Goal: Complete application form: Complete application form

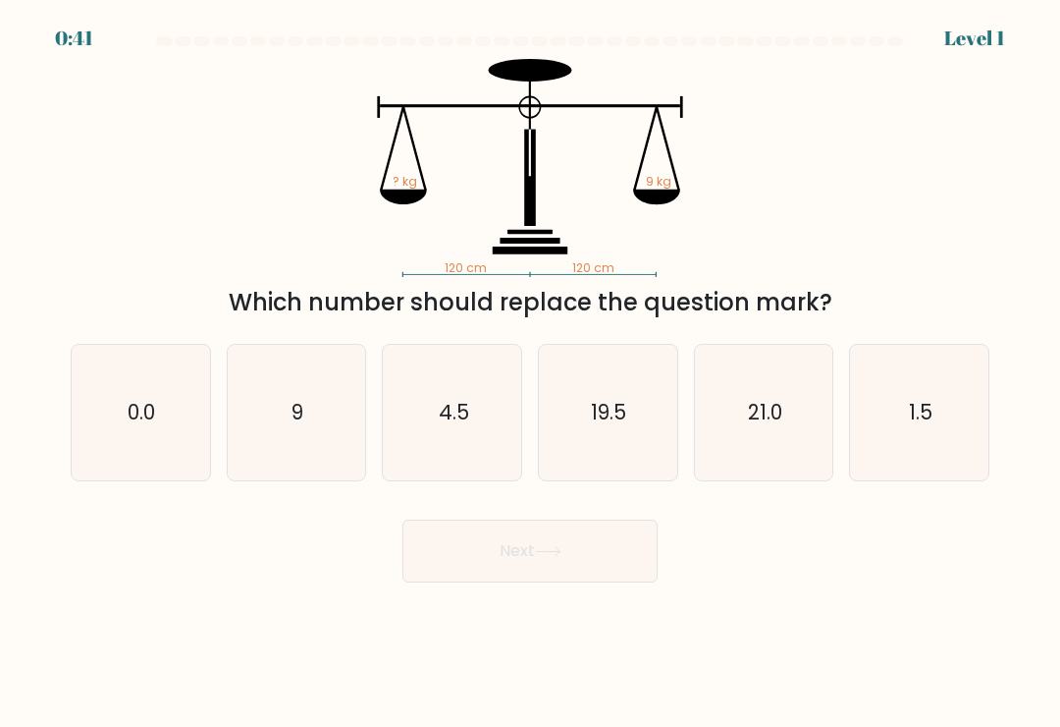
click at [319, 430] on icon "9" at bounding box center [296, 412] width 135 height 135
click at [530, 373] on input "b. 9" at bounding box center [530, 368] width 1 height 10
radio input "true"
click at [588, 555] on button "Next" at bounding box center [530, 550] width 255 height 63
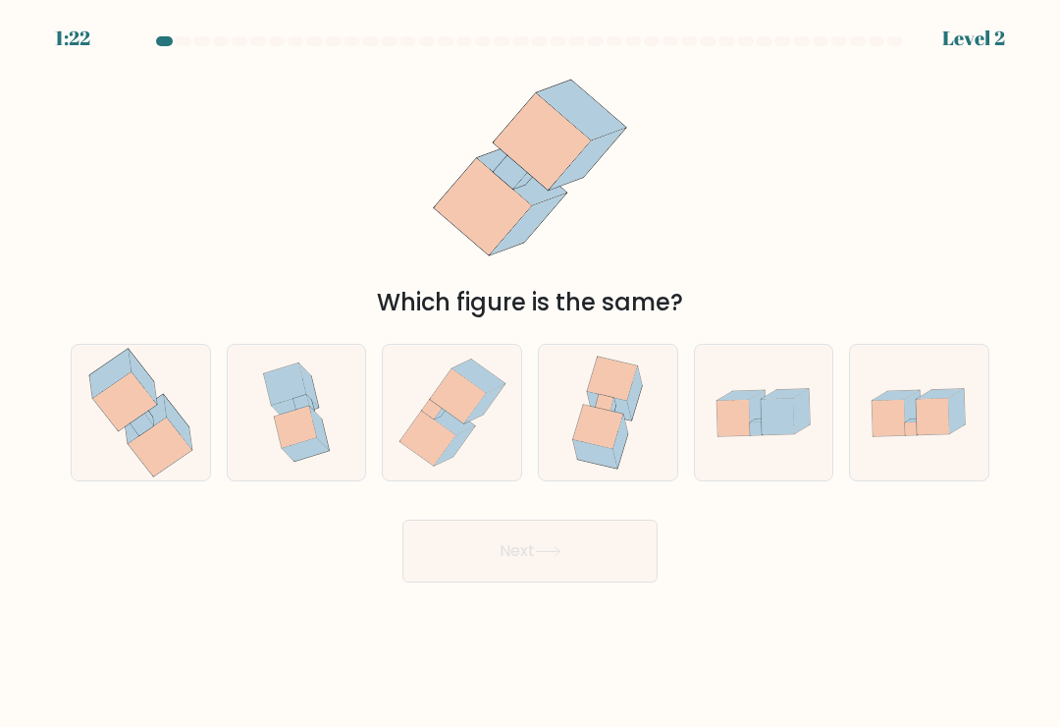
click at [177, 450] on icon at bounding box center [160, 446] width 64 height 59
click at [530, 373] on input "a." at bounding box center [530, 368] width 1 height 10
radio input "true"
click at [523, 562] on button "Next" at bounding box center [530, 550] width 255 height 63
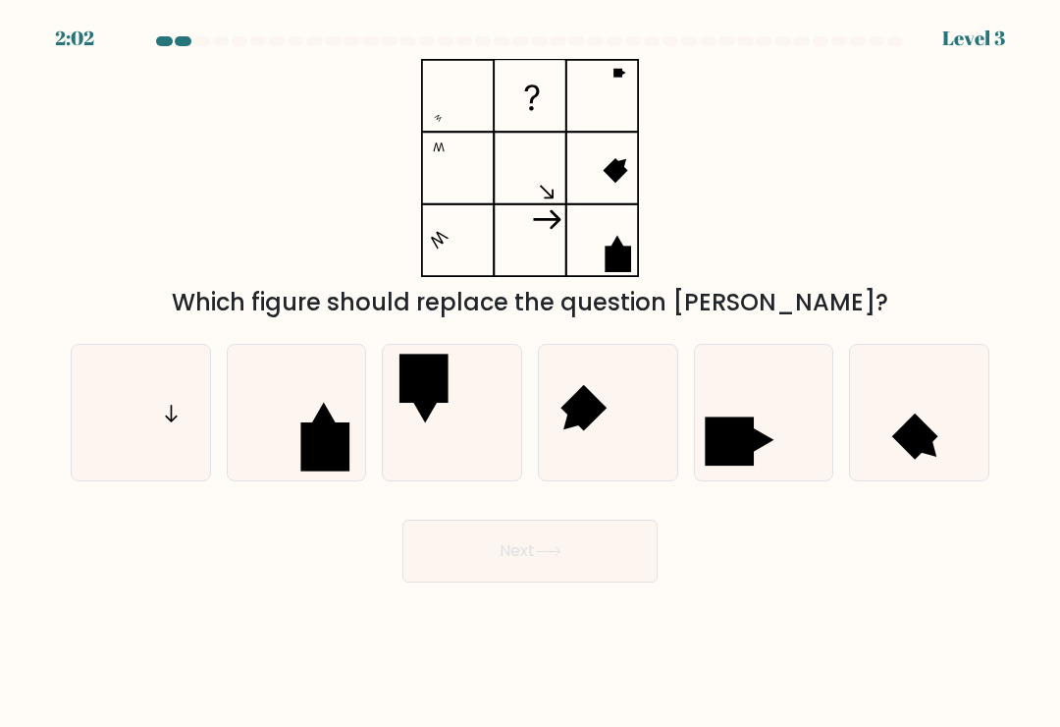
click at [150, 451] on icon at bounding box center [140, 412] width 135 height 135
click at [530, 373] on input "a." at bounding box center [530, 368] width 1 height 10
radio input "true"
click at [576, 558] on button "Next" at bounding box center [530, 550] width 255 height 63
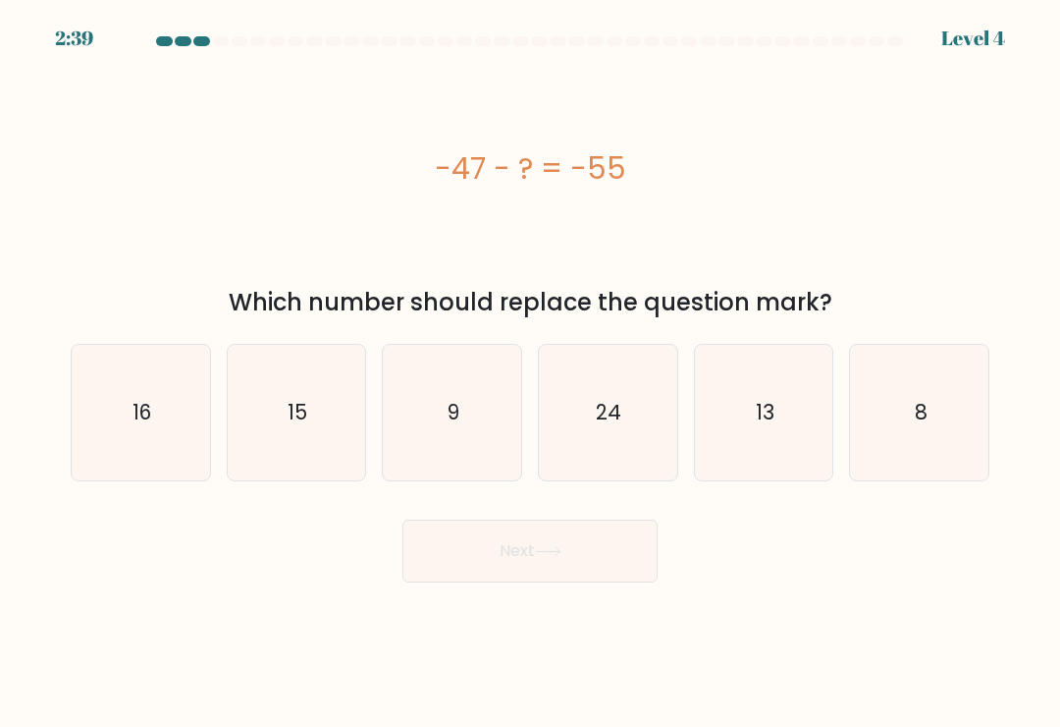
click at [135, 454] on icon "16" at bounding box center [140, 412] width 135 height 135
click at [530, 373] on input "a. 16" at bounding box center [530, 368] width 1 height 10
radio input "true"
click at [788, 449] on icon "13" at bounding box center [763, 412] width 135 height 135
click at [531, 373] on input "e. 13" at bounding box center [530, 368] width 1 height 10
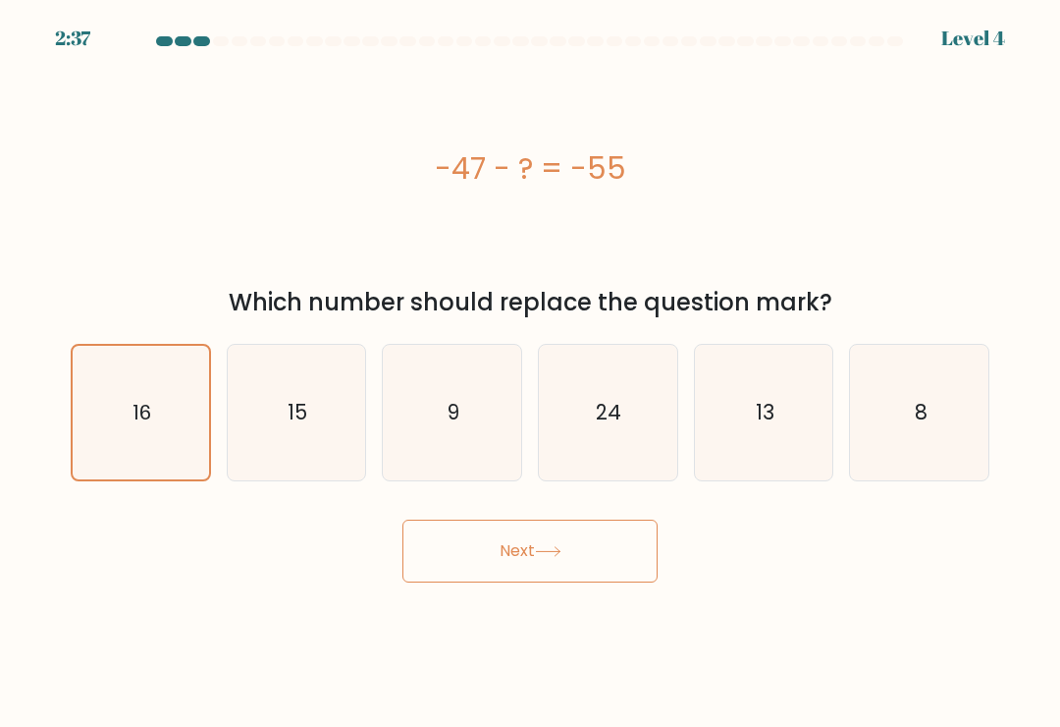
radio input "true"
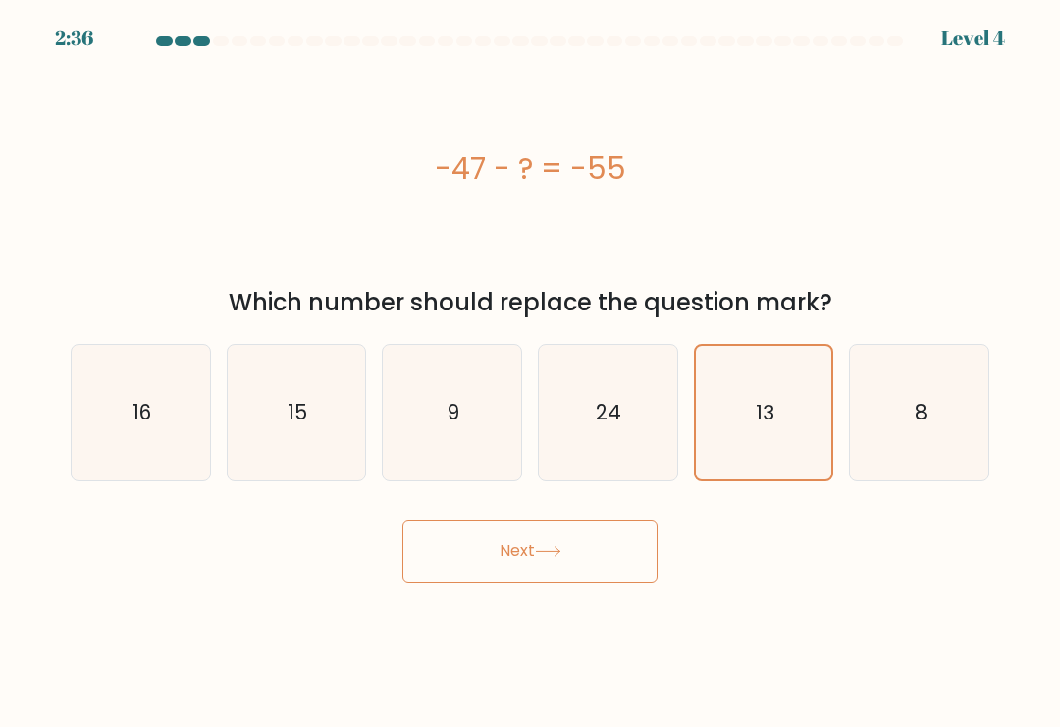
click at [597, 572] on button "Next" at bounding box center [530, 550] width 255 height 63
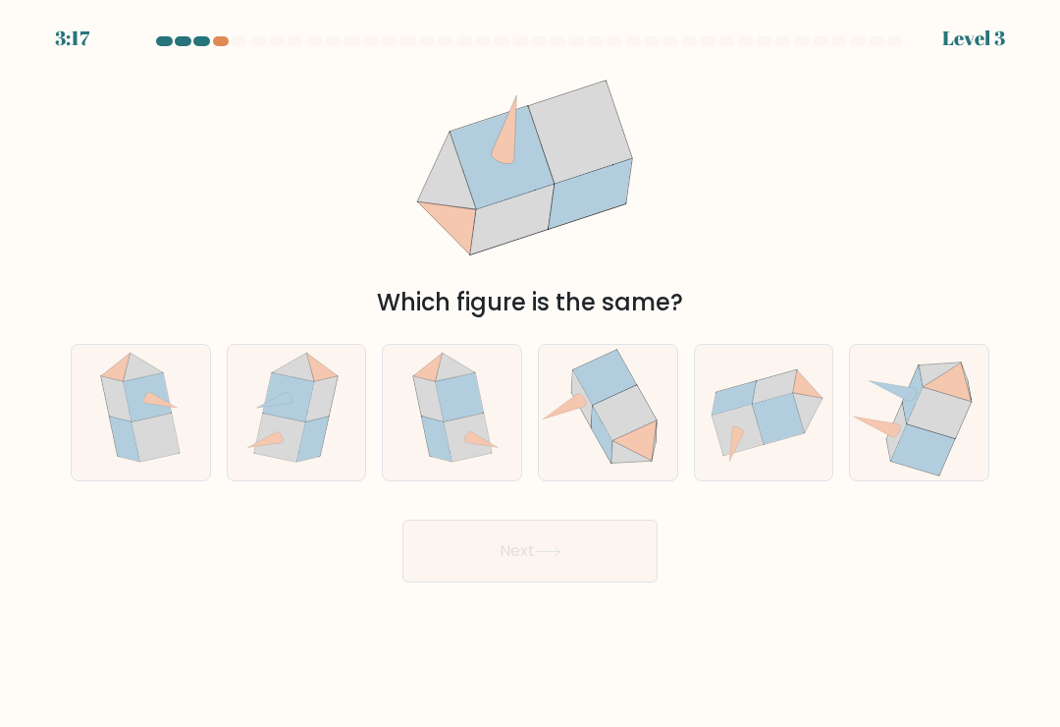
click at [169, 438] on icon at bounding box center [156, 437] width 48 height 48
click at [530, 373] on input "a." at bounding box center [530, 368] width 1 height 10
radio input "true"
click at [572, 577] on button "Next" at bounding box center [530, 550] width 255 height 63
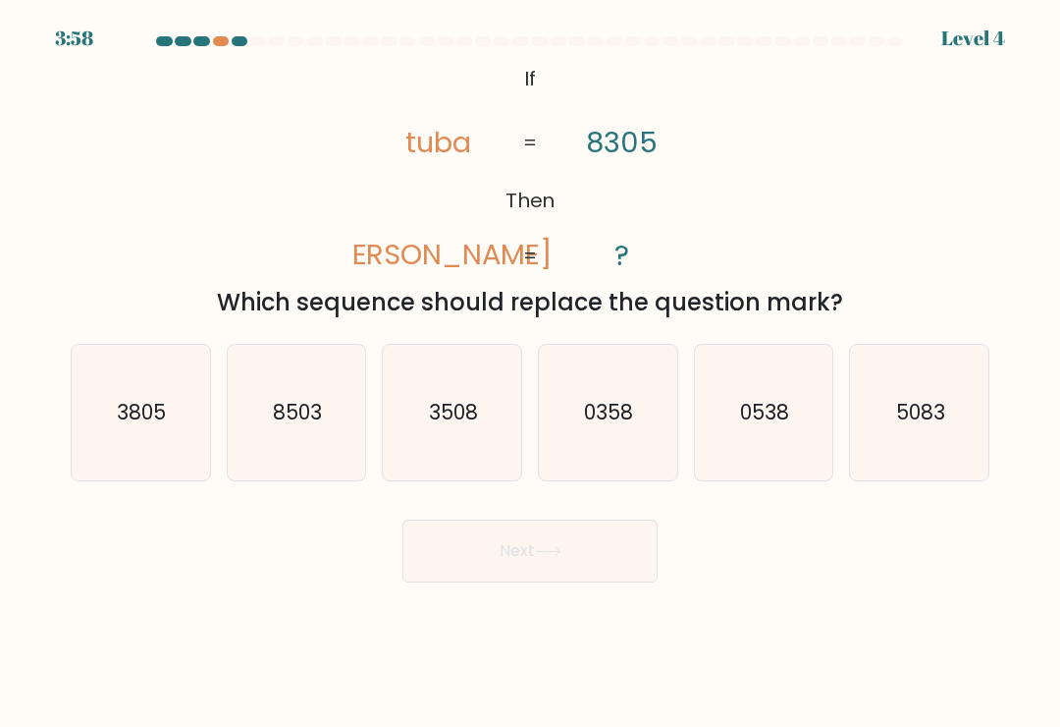
click at [321, 392] on icon "8503" at bounding box center [296, 412] width 135 height 135
click at [530, 373] on input "b. 8503" at bounding box center [530, 368] width 1 height 10
radio input "true"
click at [576, 564] on button "Next" at bounding box center [530, 550] width 255 height 63
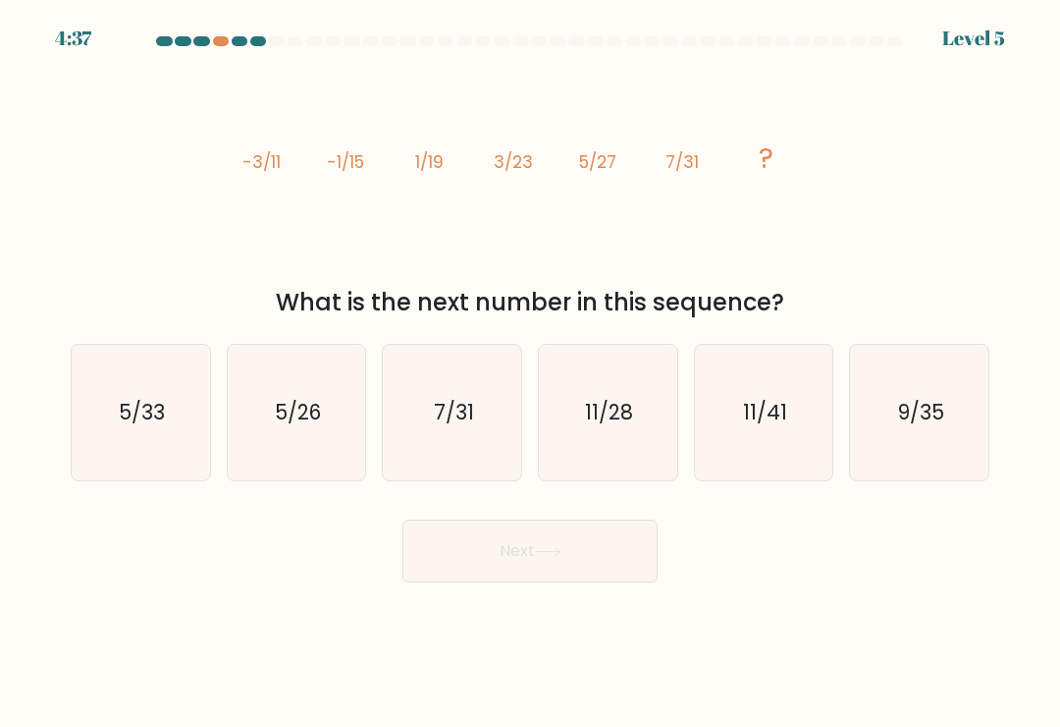
click at [923, 411] on text "9/35" at bounding box center [920, 412] width 46 height 28
click at [531, 373] on input "f. 9/35" at bounding box center [530, 368] width 1 height 10
radio input "true"
click at [619, 557] on button "Next" at bounding box center [530, 550] width 255 height 63
click at [593, 545] on button "Next" at bounding box center [530, 550] width 255 height 63
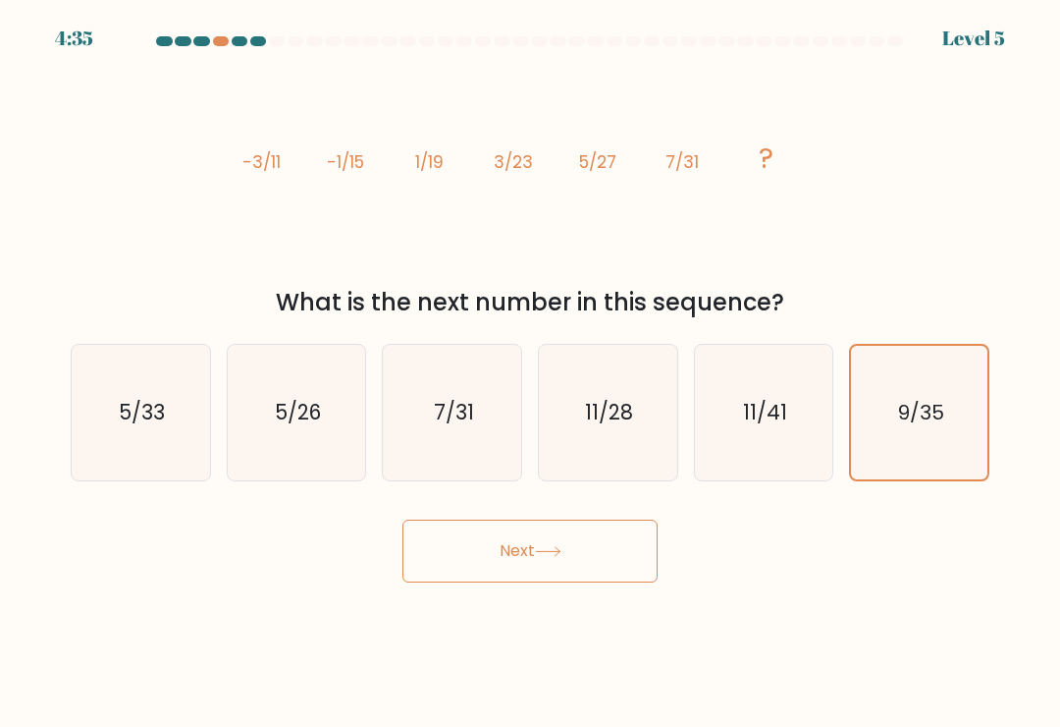
click at [558, 553] on button "Next" at bounding box center [530, 550] width 255 height 63
click at [558, 552] on button "Next" at bounding box center [530, 550] width 255 height 63
click at [539, 557] on button "Next" at bounding box center [530, 550] width 255 height 63
click at [516, 557] on button "Next" at bounding box center [530, 550] width 255 height 63
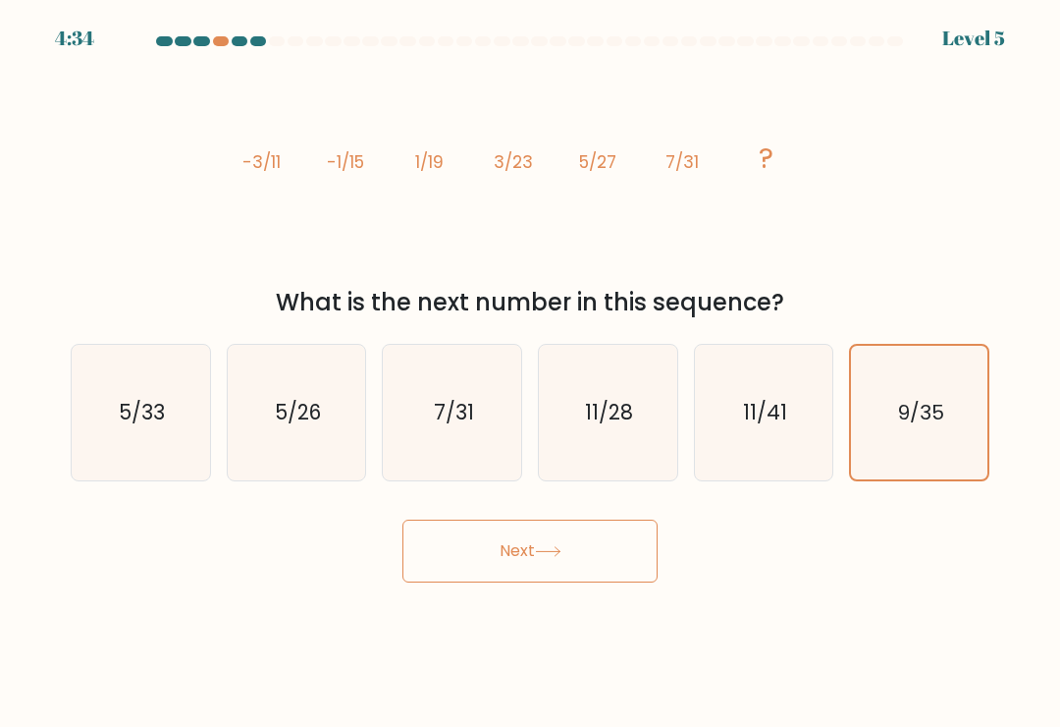
click at [516, 557] on button "Next" at bounding box center [530, 550] width 255 height 63
click at [508, 552] on button "Next" at bounding box center [530, 550] width 255 height 63
click at [508, 551] on button "Next" at bounding box center [530, 550] width 255 height 63
click at [521, 548] on button "Next" at bounding box center [530, 550] width 255 height 63
click at [520, 547] on button "Next" at bounding box center [530, 550] width 255 height 63
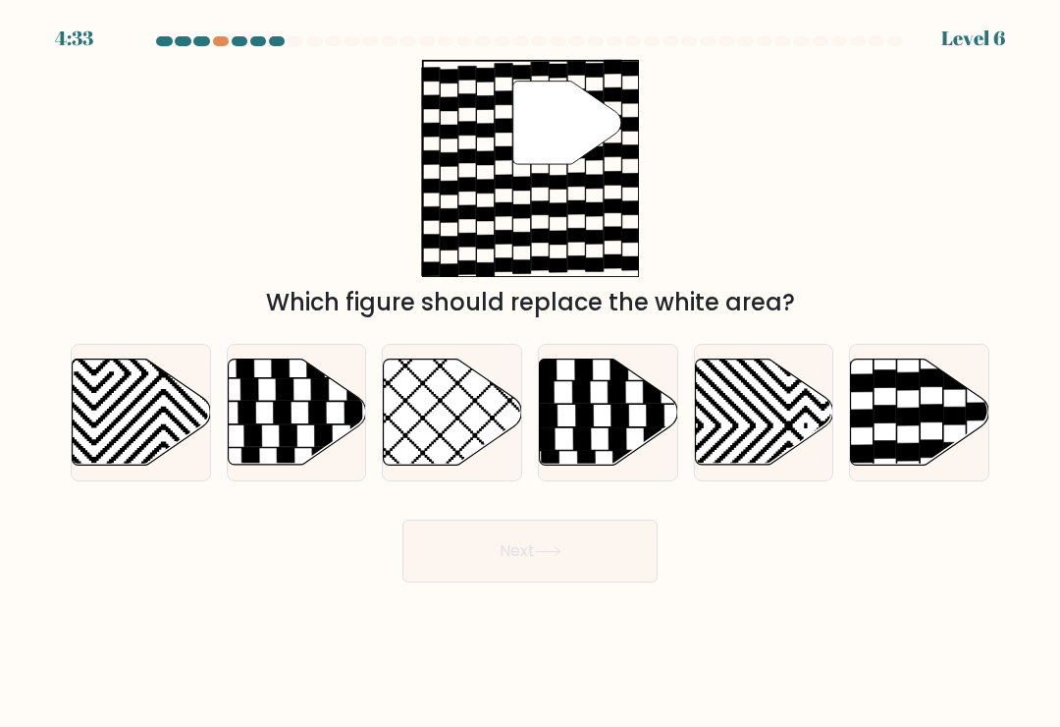
click at [520, 559] on button "Next" at bounding box center [530, 550] width 255 height 63
click at [537, 557] on button "Next" at bounding box center [530, 550] width 255 height 63
click at [321, 400] on icon at bounding box center [320, 389] width 18 height 22
click at [530, 373] on input "b." at bounding box center [530, 368] width 1 height 10
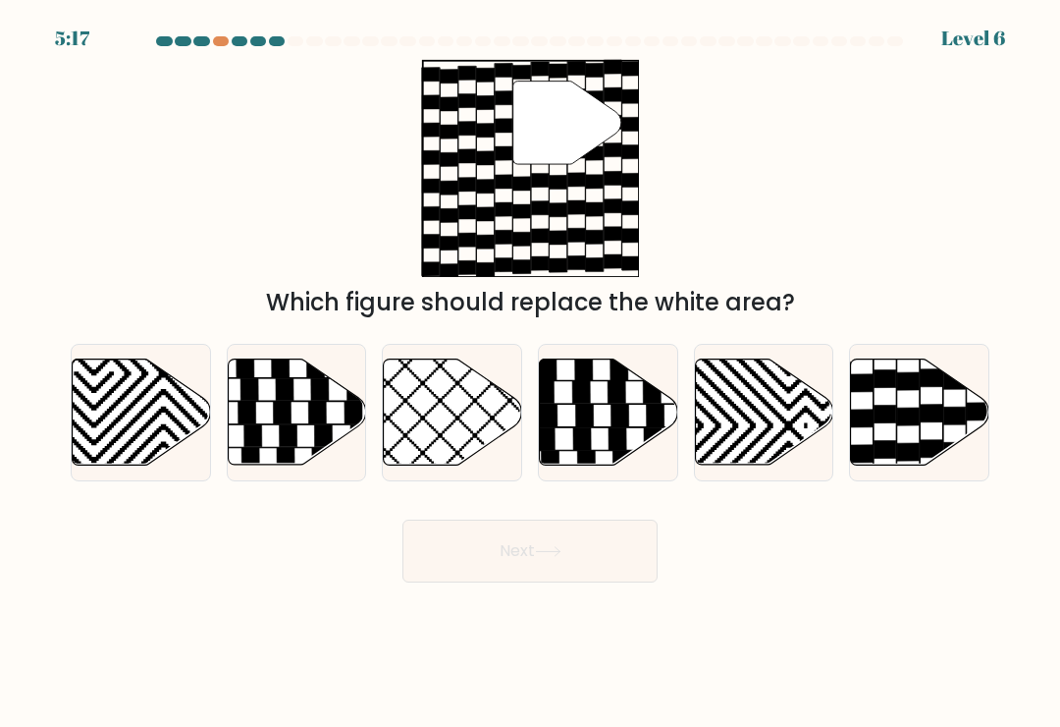
radio input "true"
click at [919, 425] on icon at bounding box center [908, 416] width 22 height 18
click at [531, 373] on input "f." at bounding box center [530, 368] width 1 height 10
radio input "true"
click at [581, 556] on button "Next" at bounding box center [530, 550] width 255 height 63
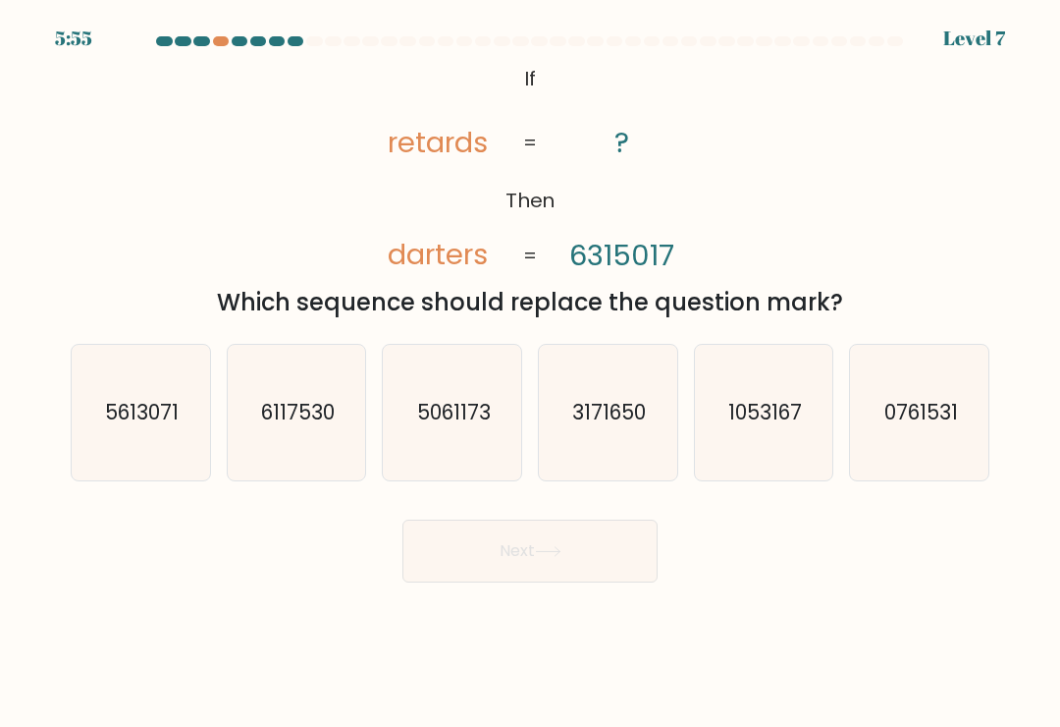
click at [305, 439] on icon "6117530" at bounding box center [296, 412] width 135 height 135
click at [530, 373] on input "b. 6117530" at bounding box center [530, 368] width 1 height 10
radio input "true"
click at [546, 556] on icon at bounding box center [548, 551] width 24 height 9
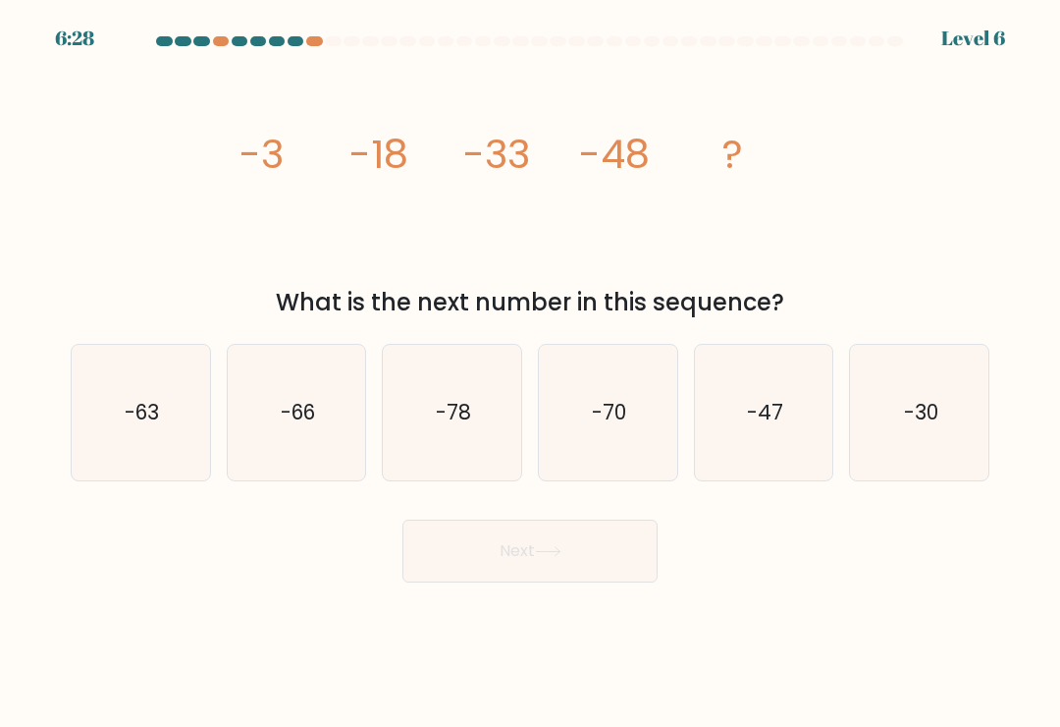
click at [158, 459] on icon "-63" at bounding box center [140, 412] width 135 height 135
click at [530, 373] on input "a. -63" at bounding box center [530, 368] width 1 height 10
radio input "true"
click at [605, 564] on button "Next" at bounding box center [530, 550] width 255 height 63
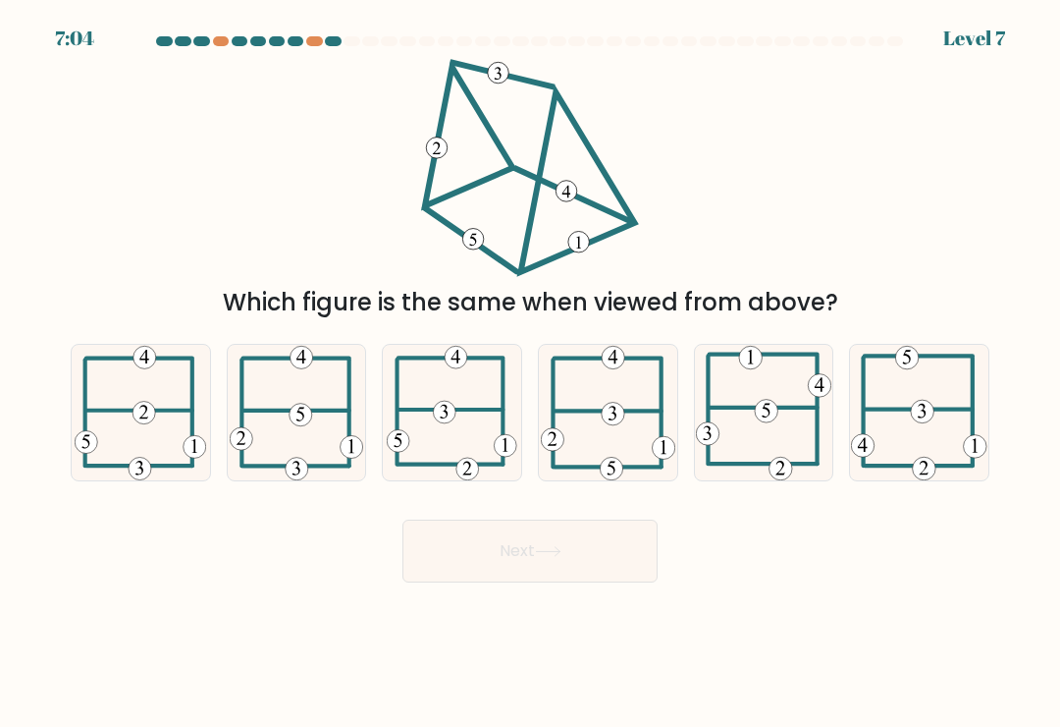
click at [638, 444] on icon at bounding box center [608, 412] width 135 height 135
click at [531, 373] on input "d." at bounding box center [530, 368] width 1 height 10
radio input "true"
click at [602, 564] on button "Next" at bounding box center [530, 550] width 255 height 63
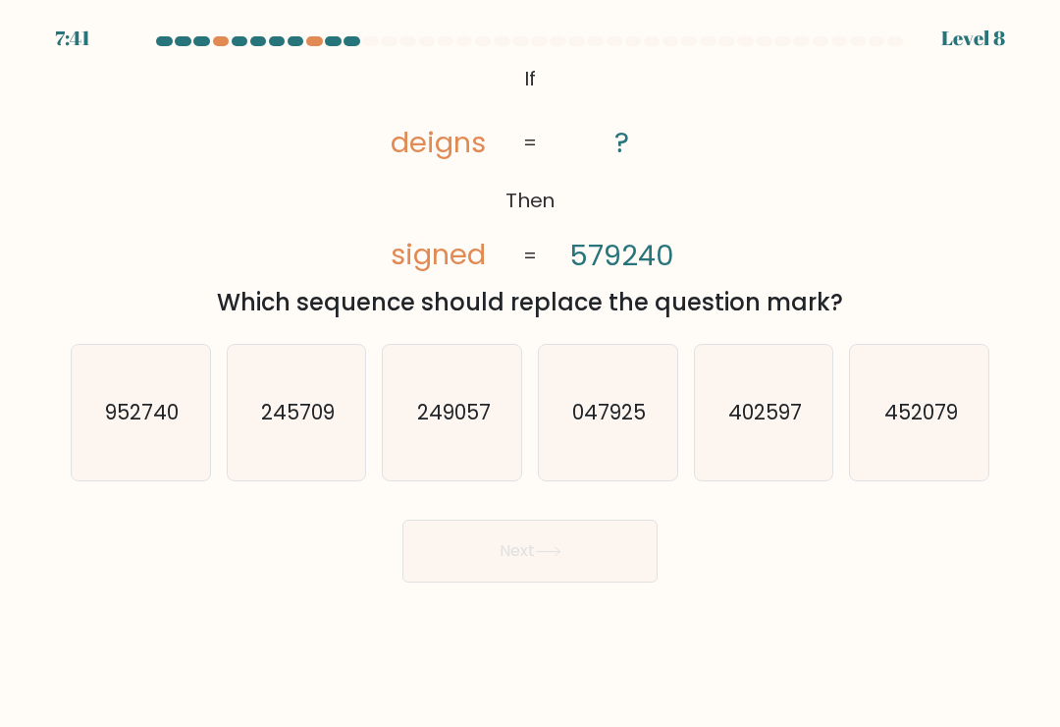
click at [636, 453] on icon "047925" at bounding box center [607, 412] width 135 height 135
click at [531, 373] on input "d. 047925" at bounding box center [530, 368] width 1 height 10
radio input "true"
click at [603, 564] on button "Next" at bounding box center [530, 550] width 255 height 63
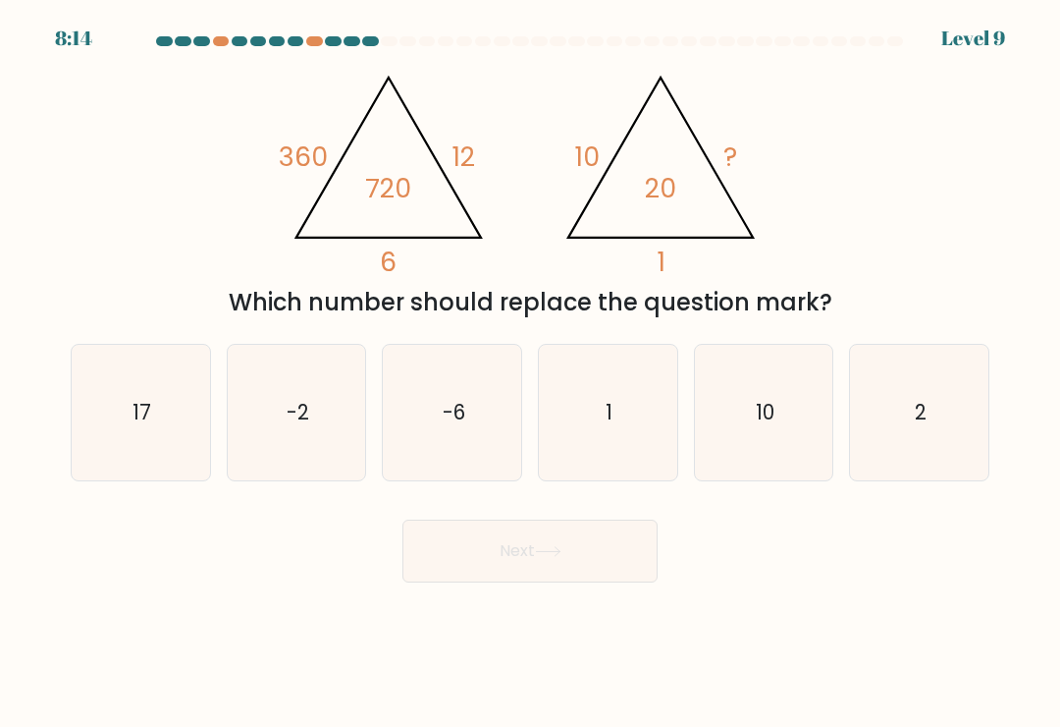
click at [774, 437] on icon "10" at bounding box center [763, 412] width 135 height 135
click at [531, 373] on input "e. 10" at bounding box center [530, 368] width 1 height 10
radio input "true"
click at [164, 454] on icon "17" at bounding box center [140, 412] width 135 height 135
click at [530, 373] on input "a. 17" at bounding box center [530, 368] width 1 height 10
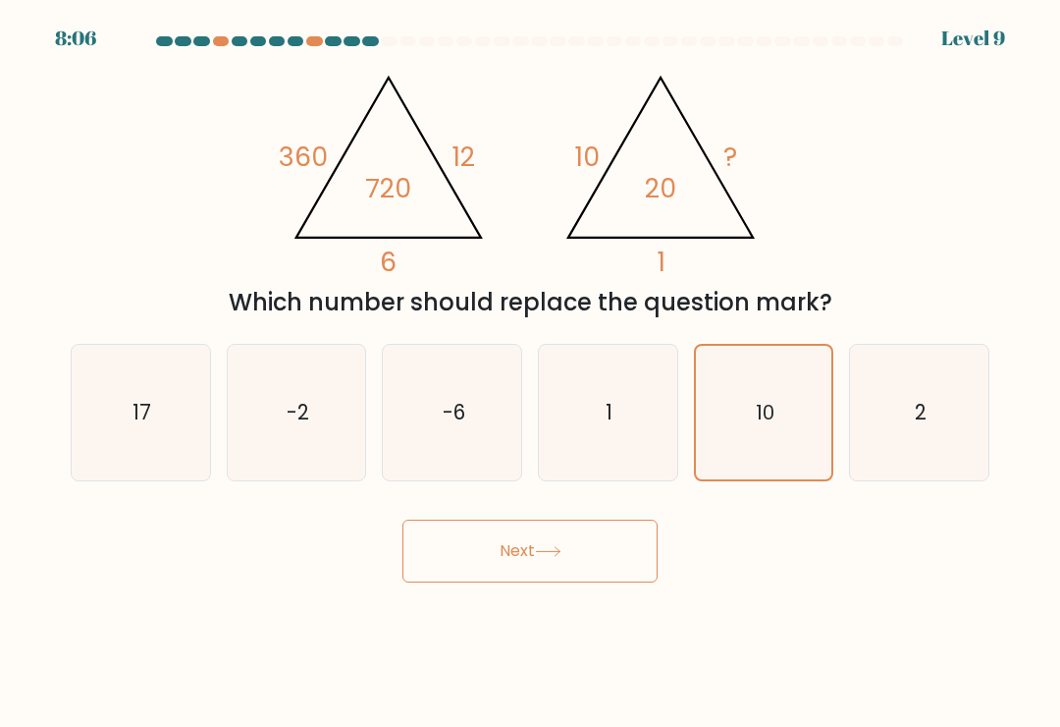
radio input "true"
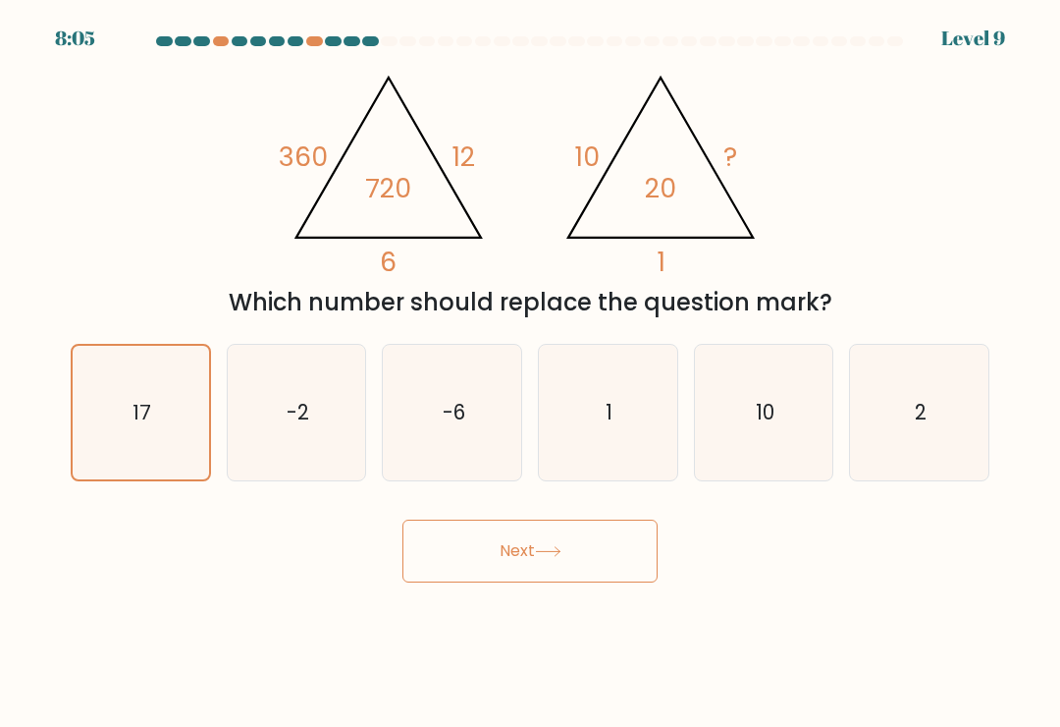
click at [921, 391] on icon "2" at bounding box center [919, 412] width 135 height 135
click at [531, 373] on input "f. 2" at bounding box center [530, 368] width 1 height 10
radio input "true"
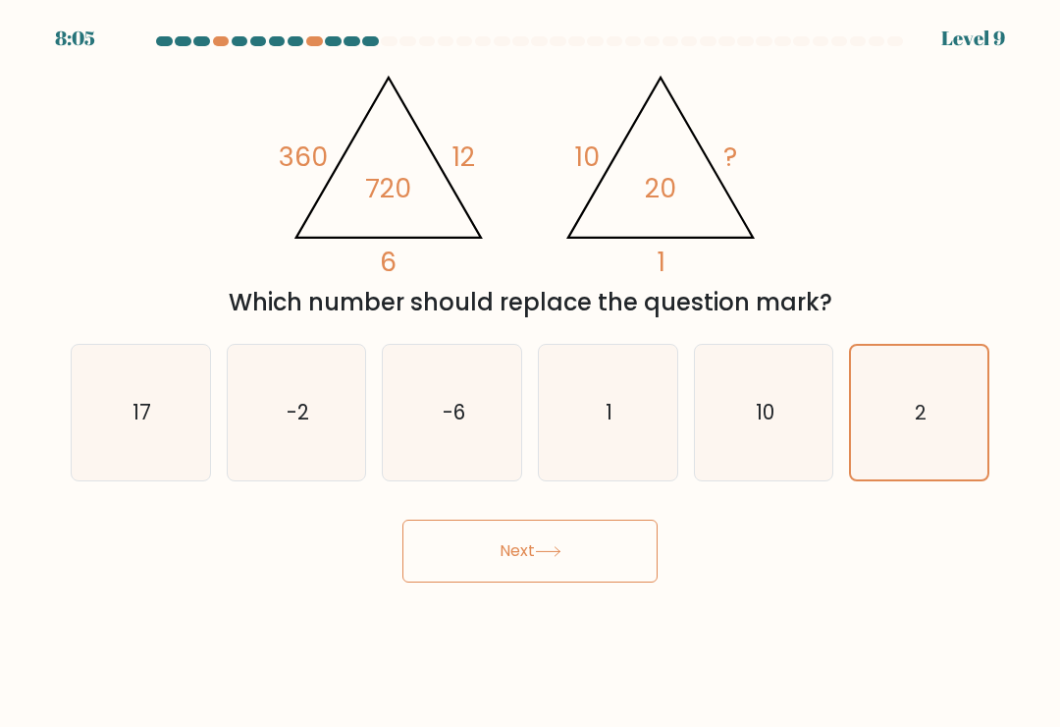
click at [615, 564] on button "Next" at bounding box center [530, 550] width 255 height 63
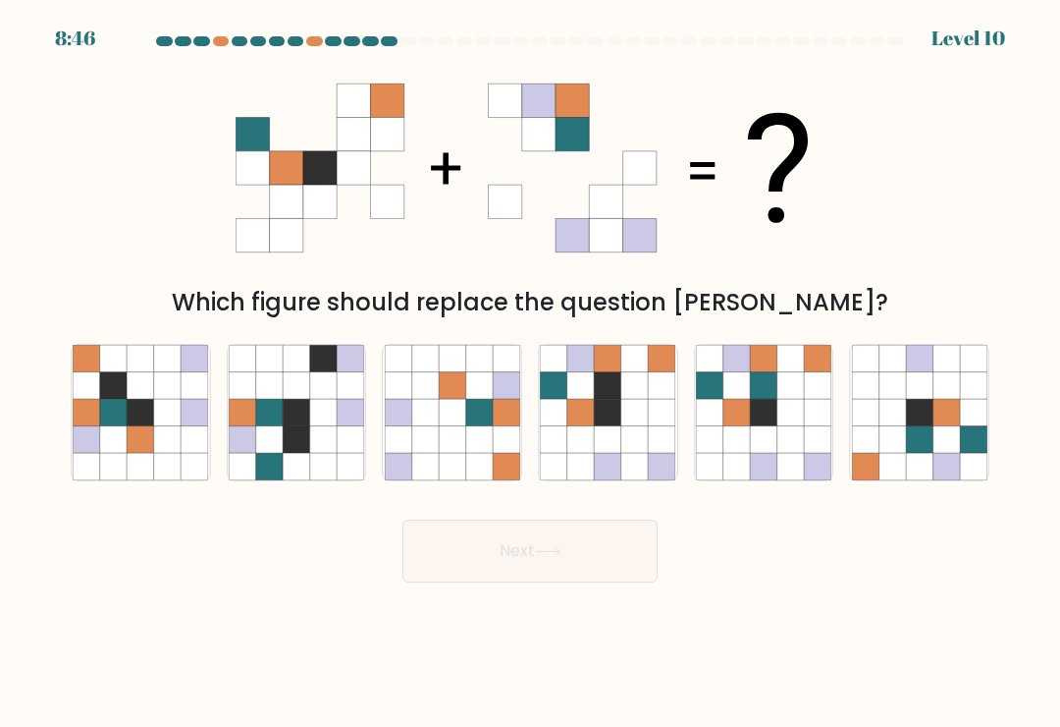
click at [785, 410] on icon at bounding box center [791, 412] width 27 height 27
click at [531, 373] on input "e." at bounding box center [530, 368] width 1 height 10
radio input "true"
click at [624, 558] on button "Next" at bounding box center [530, 550] width 255 height 63
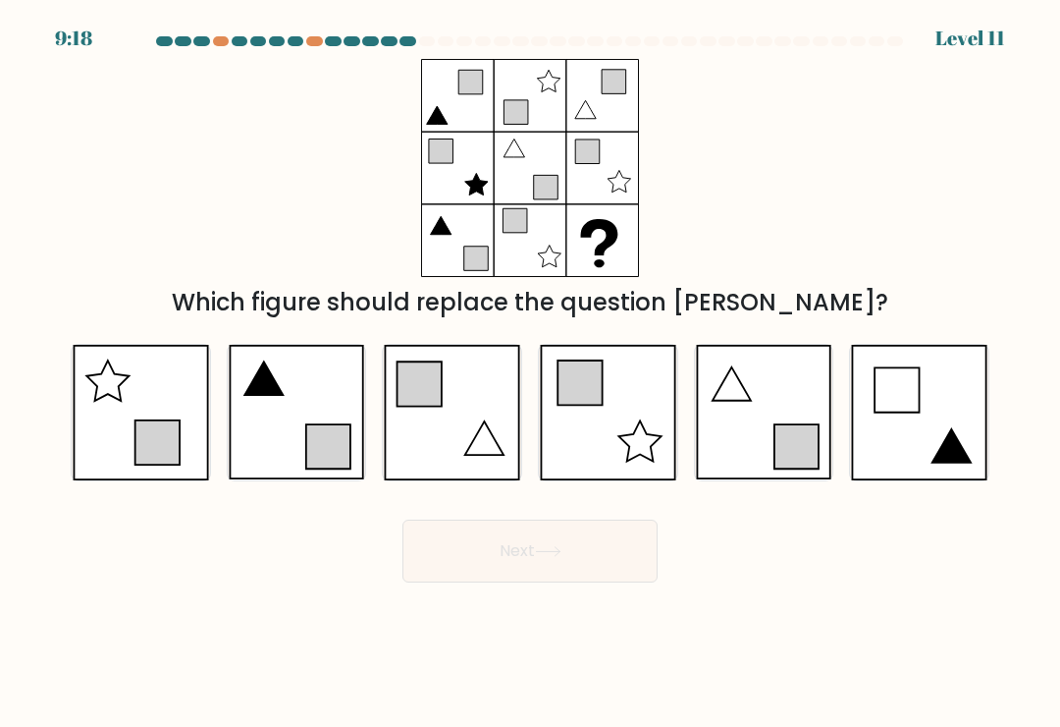
click at [774, 442] on icon at bounding box center [764, 412] width 136 height 135
click at [531, 373] on input "e." at bounding box center [530, 368] width 1 height 10
radio input "true"
click at [619, 559] on button "Next" at bounding box center [530, 550] width 255 height 63
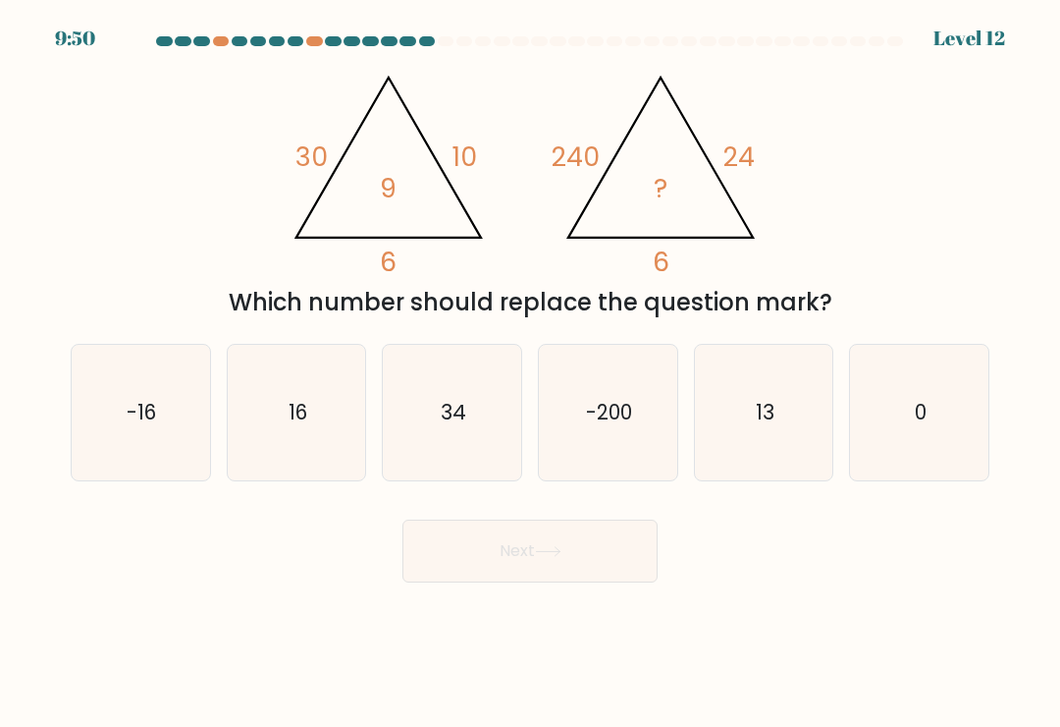
click at [625, 455] on icon "-200" at bounding box center [607, 412] width 135 height 135
click at [531, 373] on input "d. -200" at bounding box center [530, 368] width 1 height 10
radio input "true"
click at [601, 548] on button "Next" at bounding box center [530, 550] width 255 height 63
click at [757, 462] on icon "13" at bounding box center [763, 412] width 135 height 135
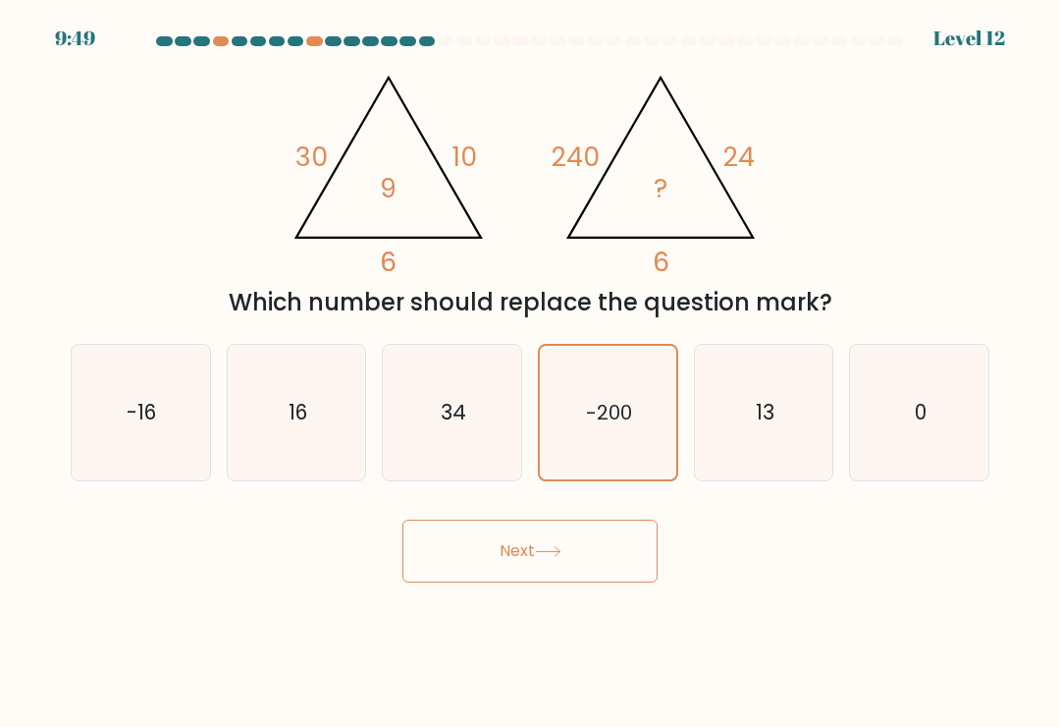
click at [531, 373] on input "e. 13" at bounding box center [530, 368] width 1 height 10
radio input "true"
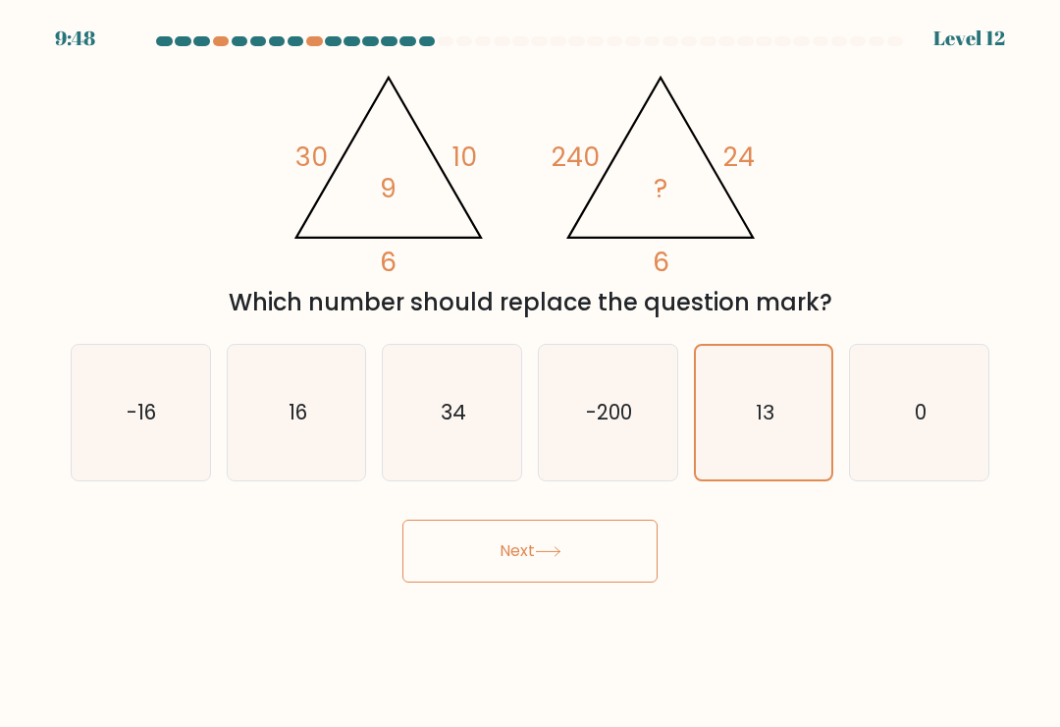
click at [574, 561] on button "Next" at bounding box center [530, 550] width 255 height 63
click at [587, 567] on button "Next" at bounding box center [530, 550] width 255 height 63
click at [587, 566] on button "Next" at bounding box center [530, 550] width 255 height 63
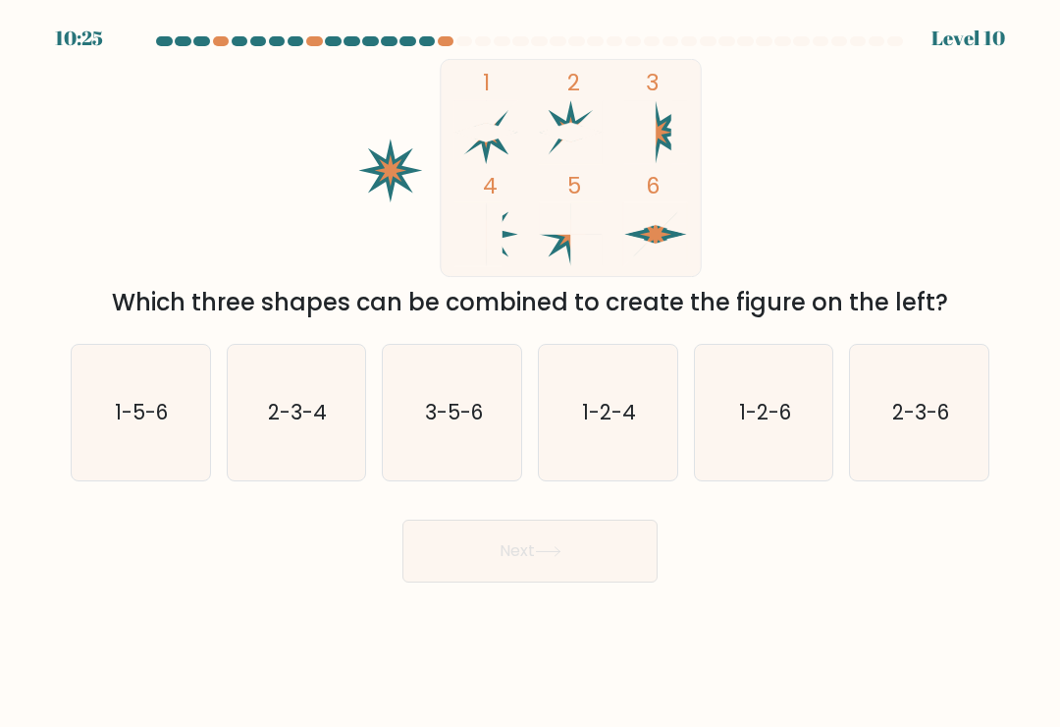
click at [312, 445] on icon "2-3-4" at bounding box center [296, 412] width 135 height 135
click at [530, 373] on input "b. 2-3-4" at bounding box center [530, 368] width 1 height 10
radio input "true"
click at [534, 572] on button "Next" at bounding box center [530, 550] width 255 height 63
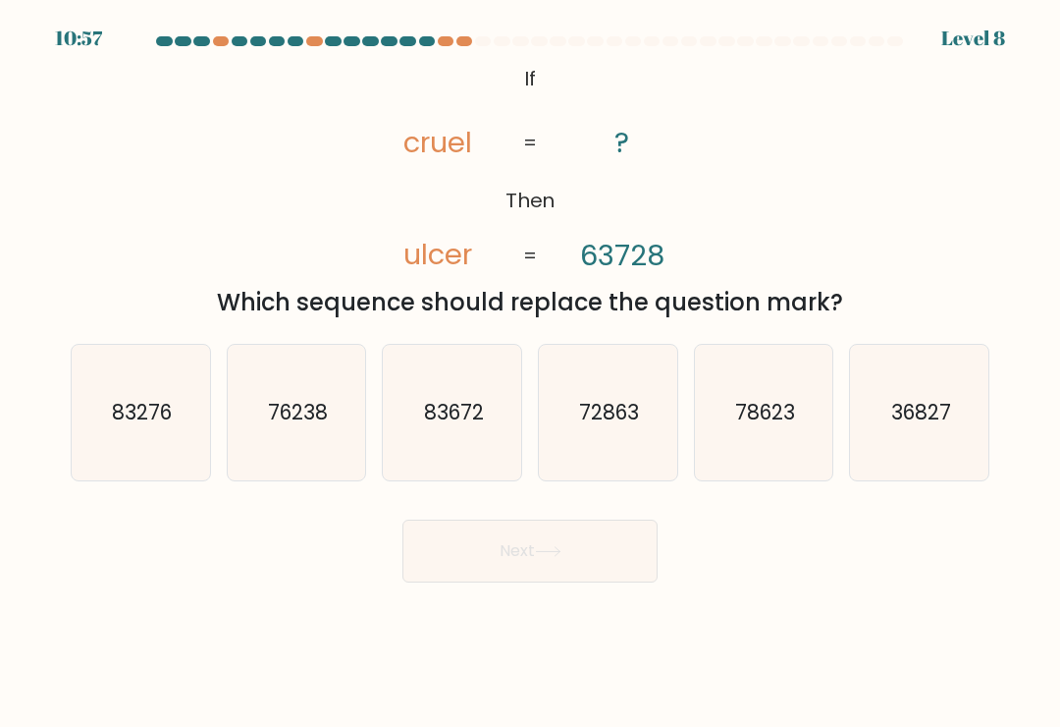
click at [326, 424] on text "76238" at bounding box center [298, 412] width 60 height 28
click at [530, 373] on input "b. 76238" at bounding box center [530, 368] width 1 height 10
radio input "true"
click at [632, 559] on button "Next" at bounding box center [530, 550] width 255 height 63
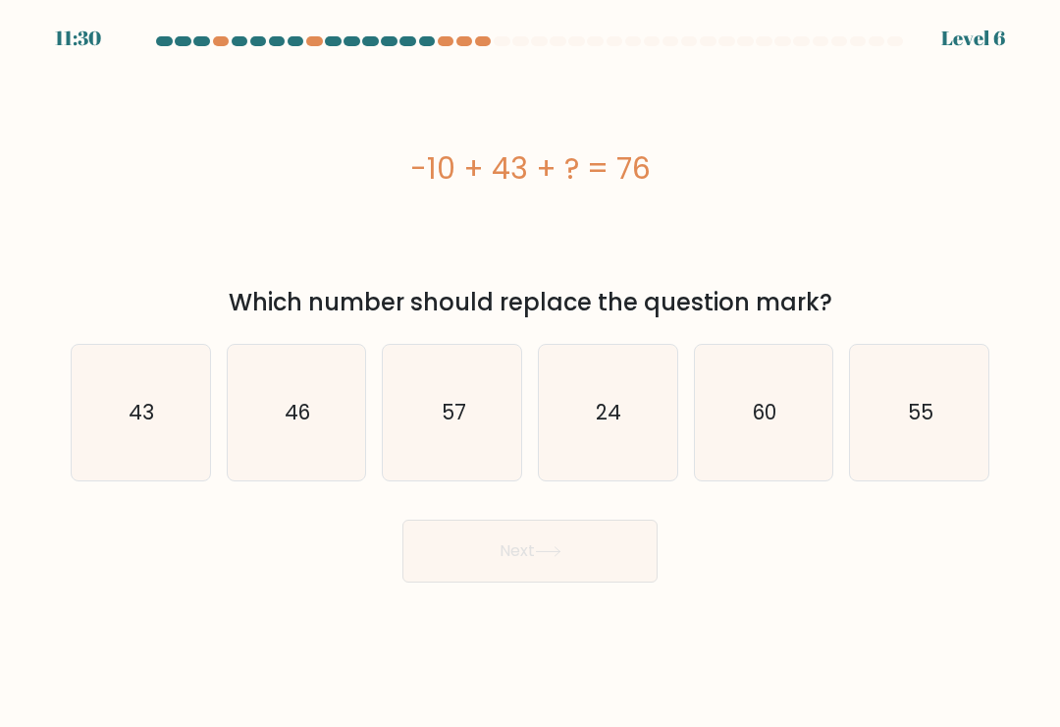
click at [616, 447] on icon "24" at bounding box center [607, 412] width 135 height 135
click at [531, 373] on input "d. 24" at bounding box center [530, 368] width 1 height 10
radio input "true"
click at [593, 552] on button "Next" at bounding box center [530, 550] width 255 height 63
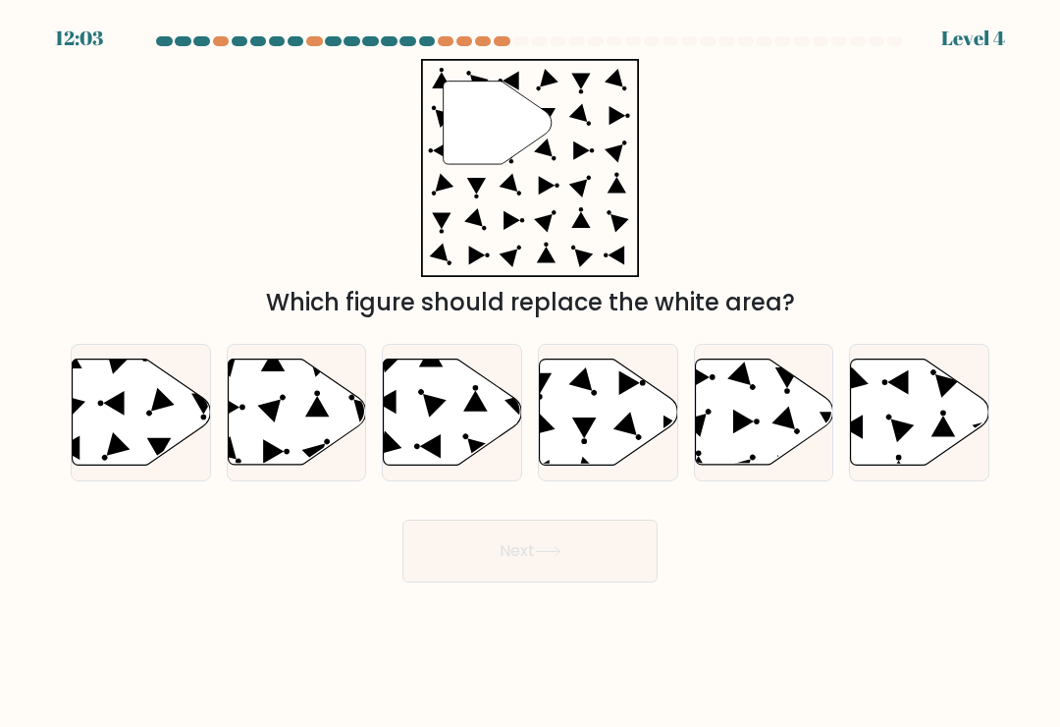
click at [473, 440] on icon at bounding box center [453, 412] width 138 height 106
click at [530, 373] on input "c." at bounding box center [530, 368] width 1 height 10
radio input "true"
click at [559, 557] on icon at bounding box center [548, 551] width 27 height 11
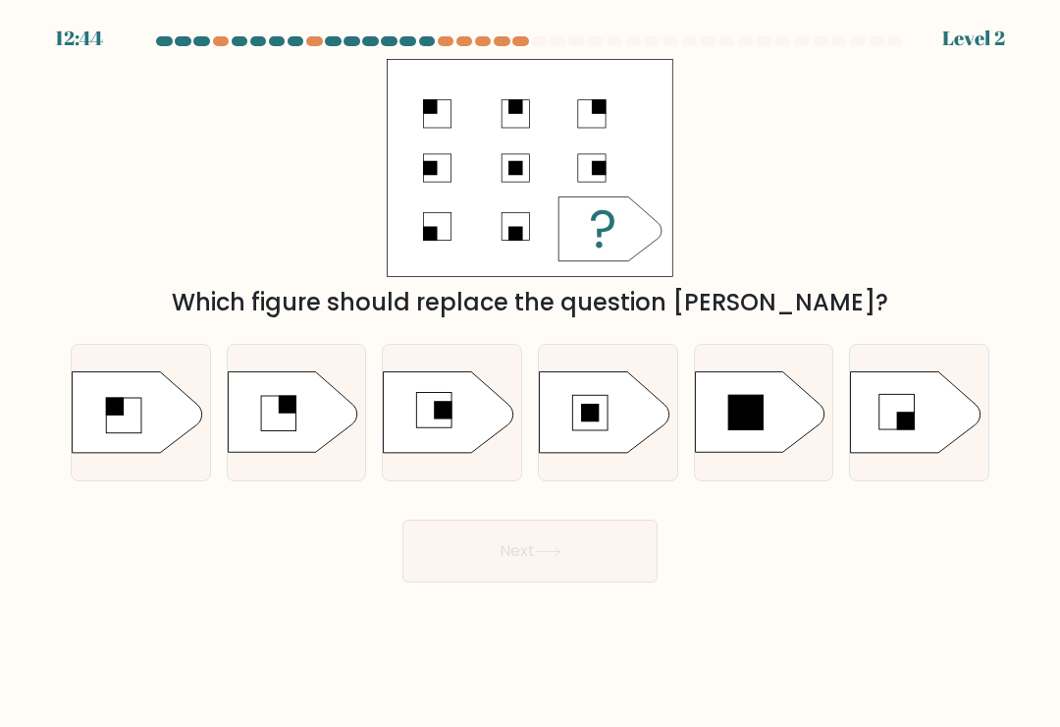
click at [908, 412] on rect at bounding box center [897, 412] width 35 height 35
click at [531, 373] on input "f." at bounding box center [530, 368] width 1 height 10
radio input "true"
click at [592, 556] on button "Next" at bounding box center [530, 550] width 255 height 63
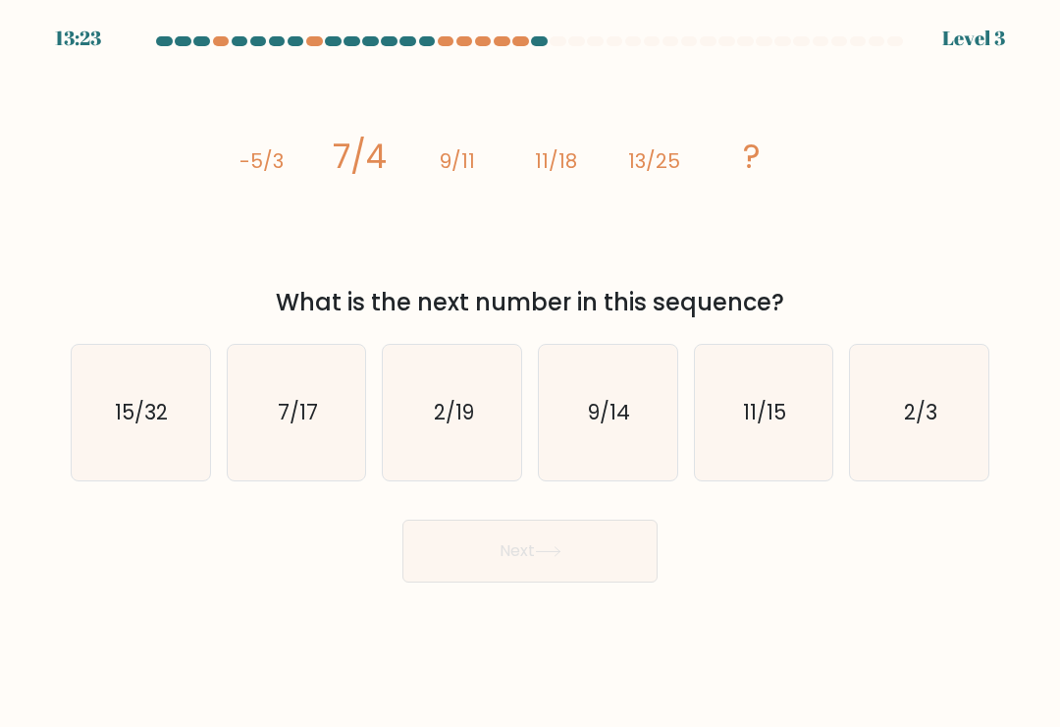
click at [164, 412] on text "15/32" at bounding box center [142, 412] width 53 height 28
click at [530, 373] on input "a. 15/32" at bounding box center [530, 368] width 1 height 10
radio input "true"
click at [602, 569] on button "Next" at bounding box center [530, 550] width 255 height 63
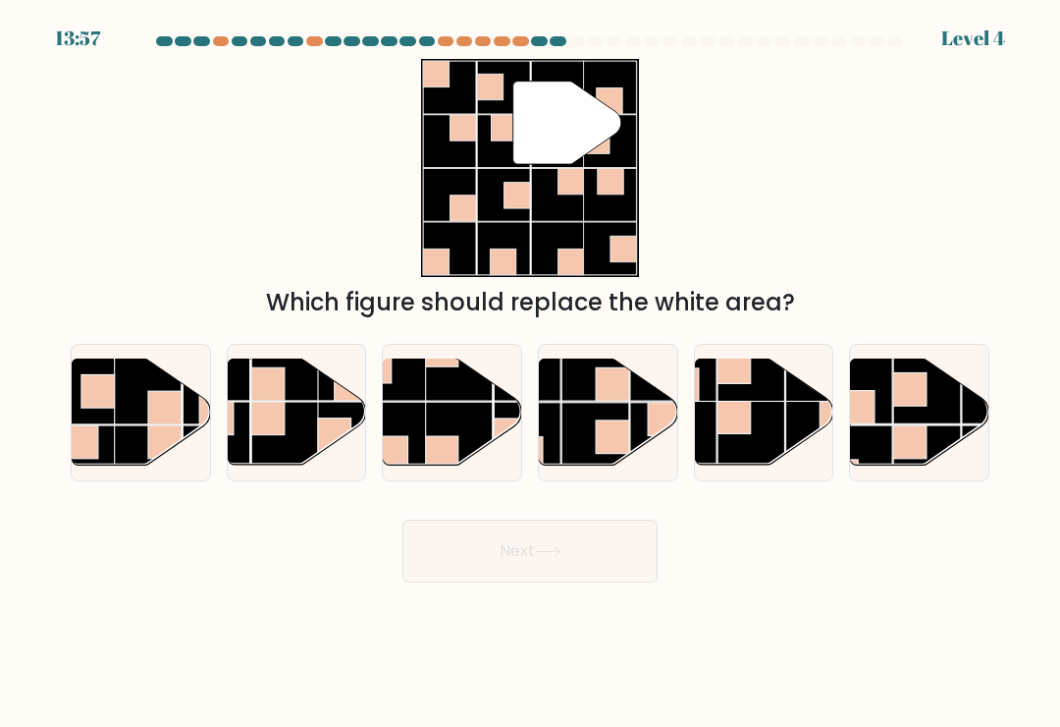
click at [778, 442] on rect at bounding box center [752, 435] width 68 height 68
click at [531, 373] on input "e." at bounding box center [530, 368] width 1 height 10
radio input "true"
click at [621, 540] on button "Next" at bounding box center [530, 550] width 255 height 63
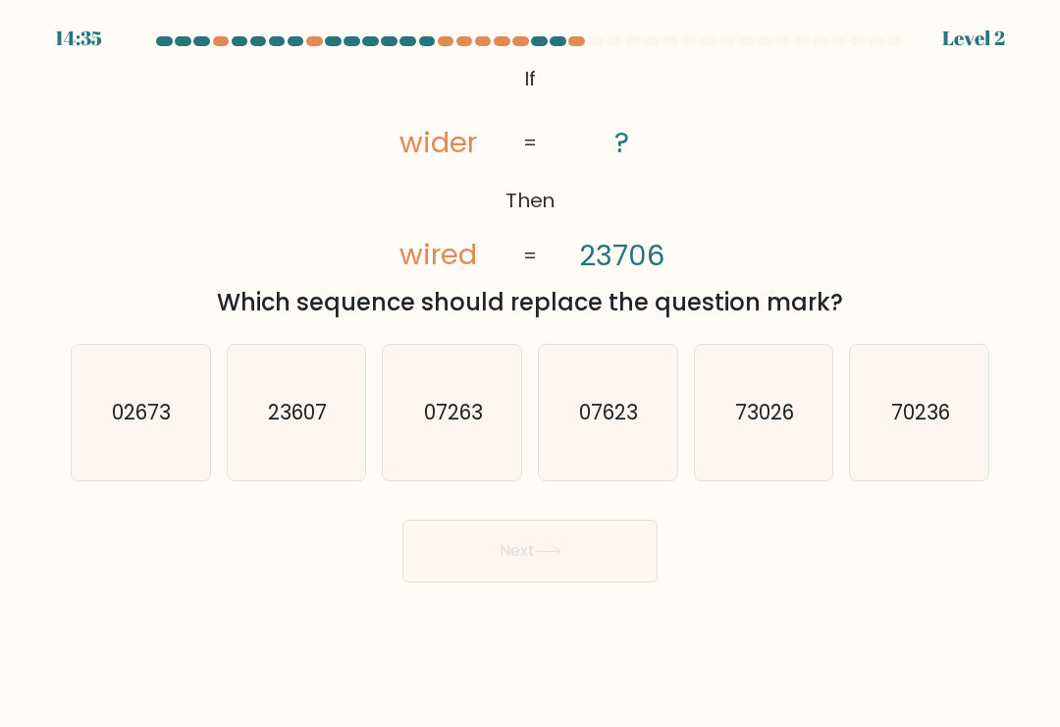
click at [310, 421] on text "23607" at bounding box center [297, 412] width 59 height 28
click at [530, 373] on input "b. 23607" at bounding box center [530, 368] width 1 height 10
radio input "true"
click at [590, 567] on button "Next" at bounding box center [530, 550] width 255 height 63
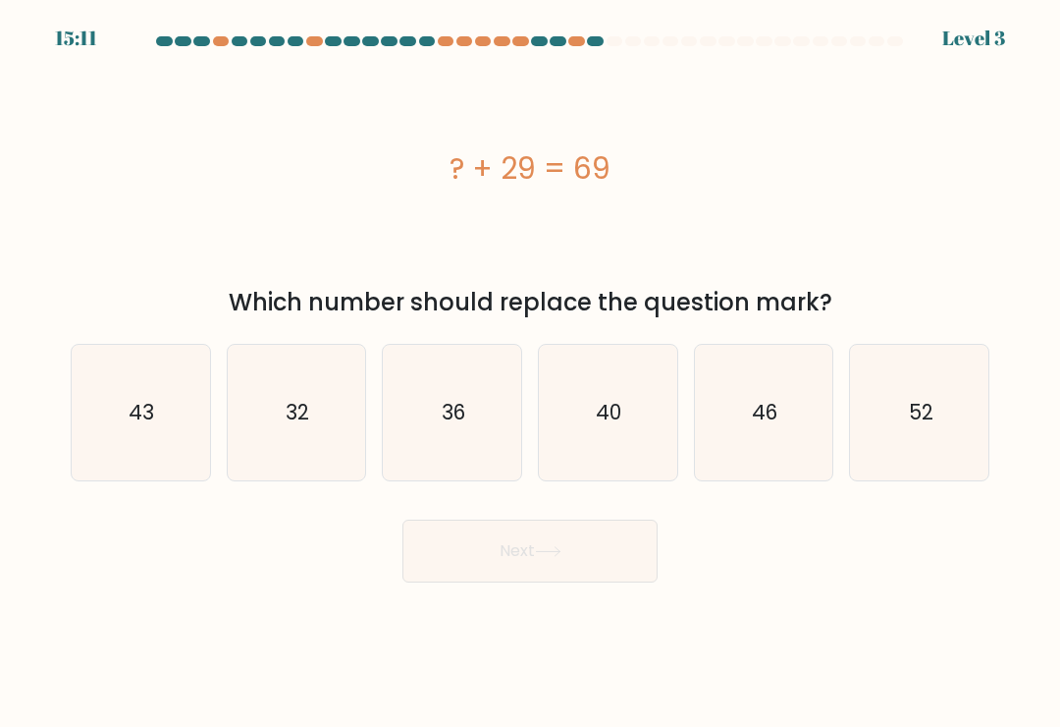
click at [142, 441] on icon "43" at bounding box center [140, 412] width 135 height 135
click at [530, 373] on input "a. 43" at bounding box center [530, 368] width 1 height 10
radio input "true"
click at [637, 436] on icon "40" at bounding box center [607, 412] width 135 height 135
click at [531, 373] on input "d. 40" at bounding box center [530, 368] width 1 height 10
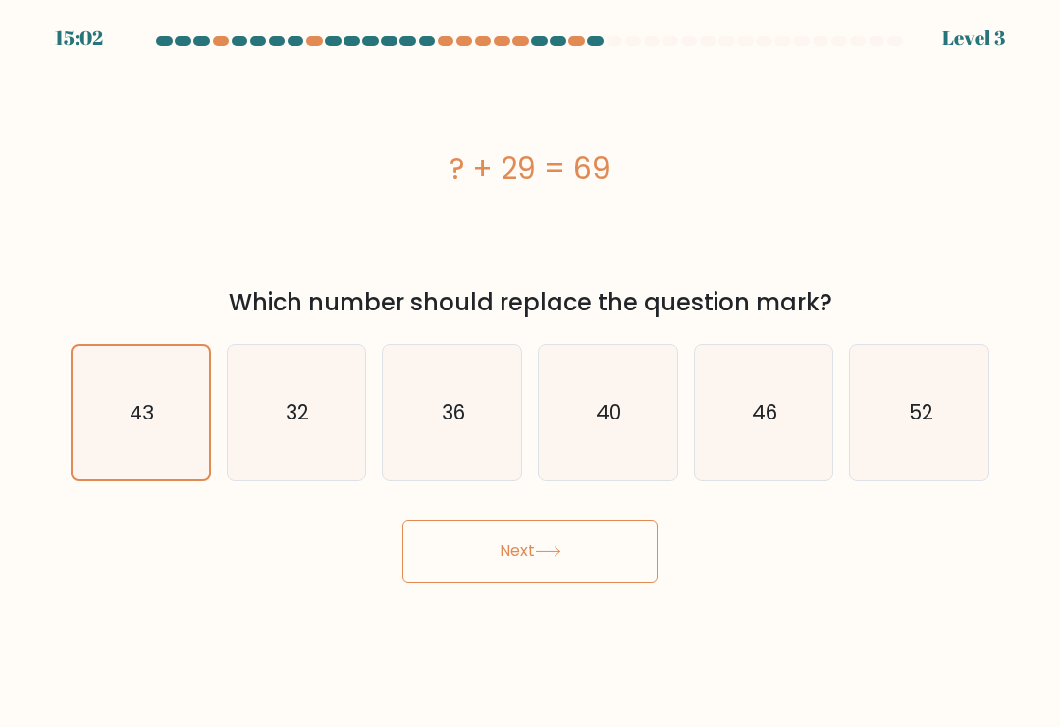
radio input "true"
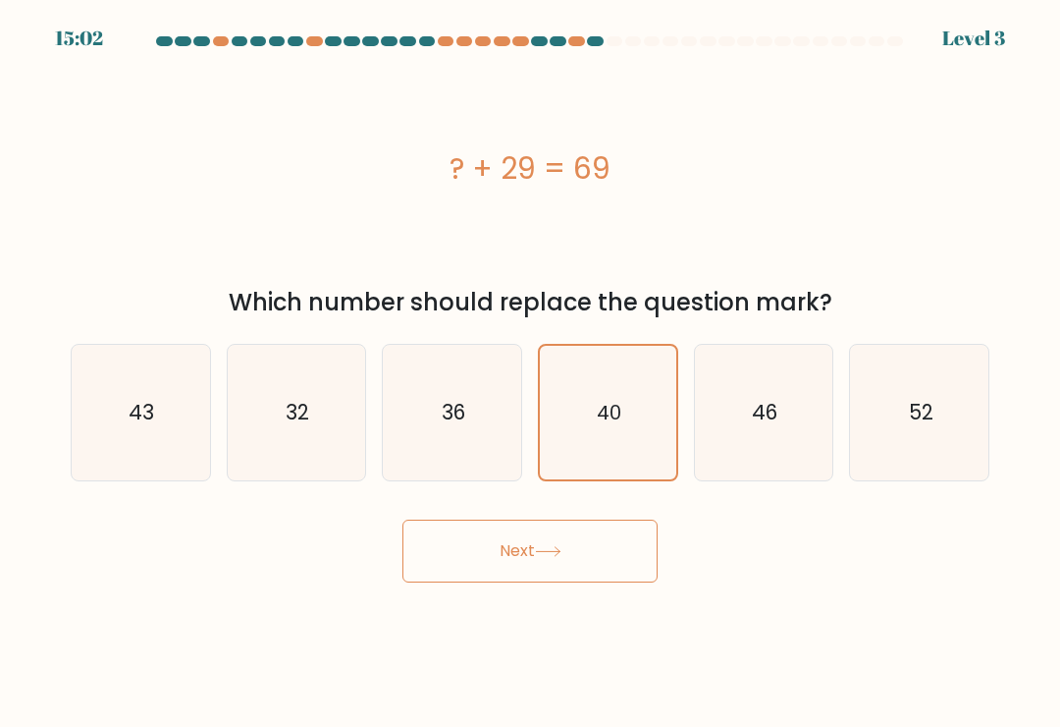
click at [603, 575] on button "Next" at bounding box center [530, 550] width 255 height 63
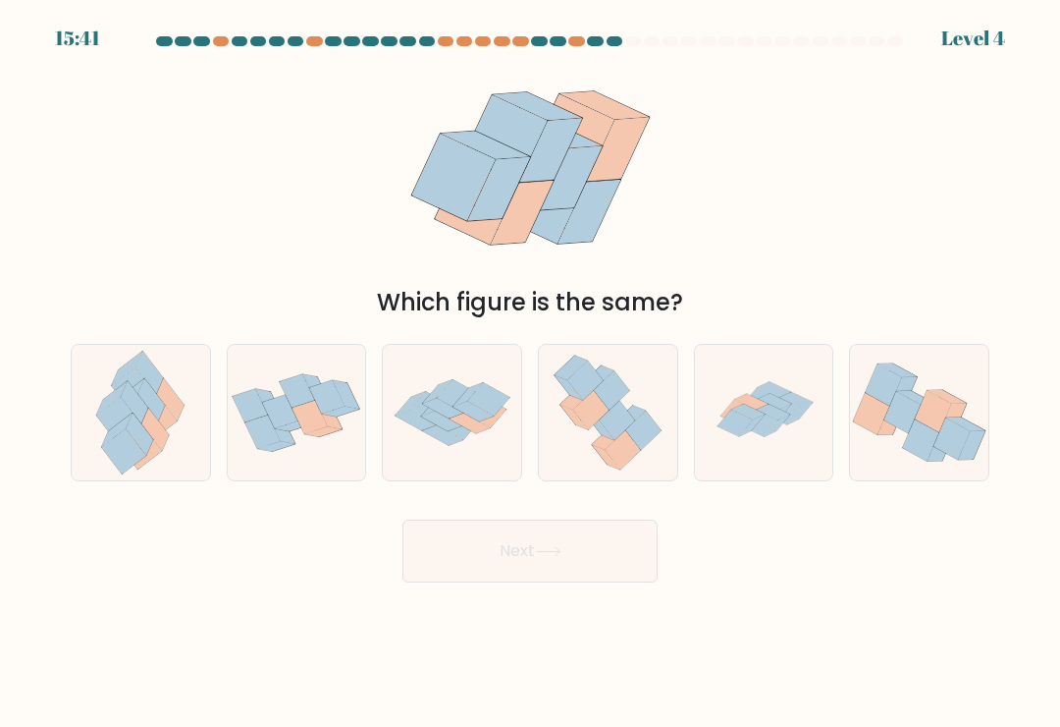
click at [944, 440] on icon at bounding box center [952, 438] width 36 height 41
click at [531, 373] on input "f." at bounding box center [530, 368] width 1 height 10
radio input "true"
click at [602, 535] on button "Next" at bounding box center [530, 550] width 255 height 63
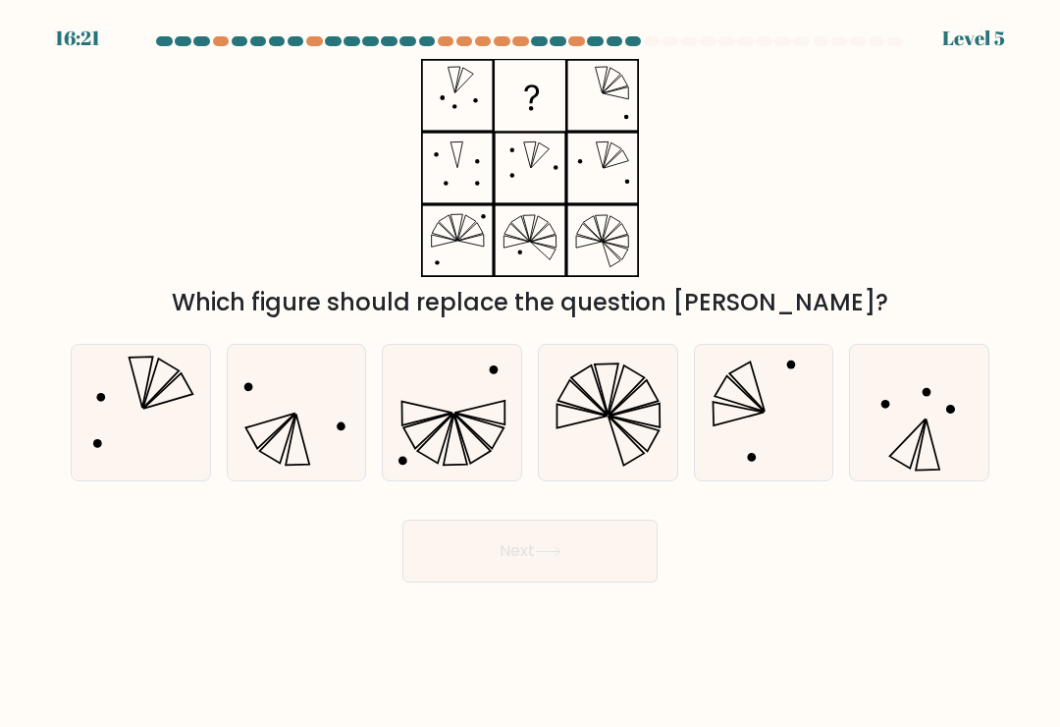
click at [172, 413] on icon at bounding box center [140, 412] width 135 height 135
click at [530, 373] on input "a." at bounding box center [530, 368] width 1 height 10
radio input "true"
click at [567, 531] on button "Next" at bounding box center [530, 550] width 255 height 63
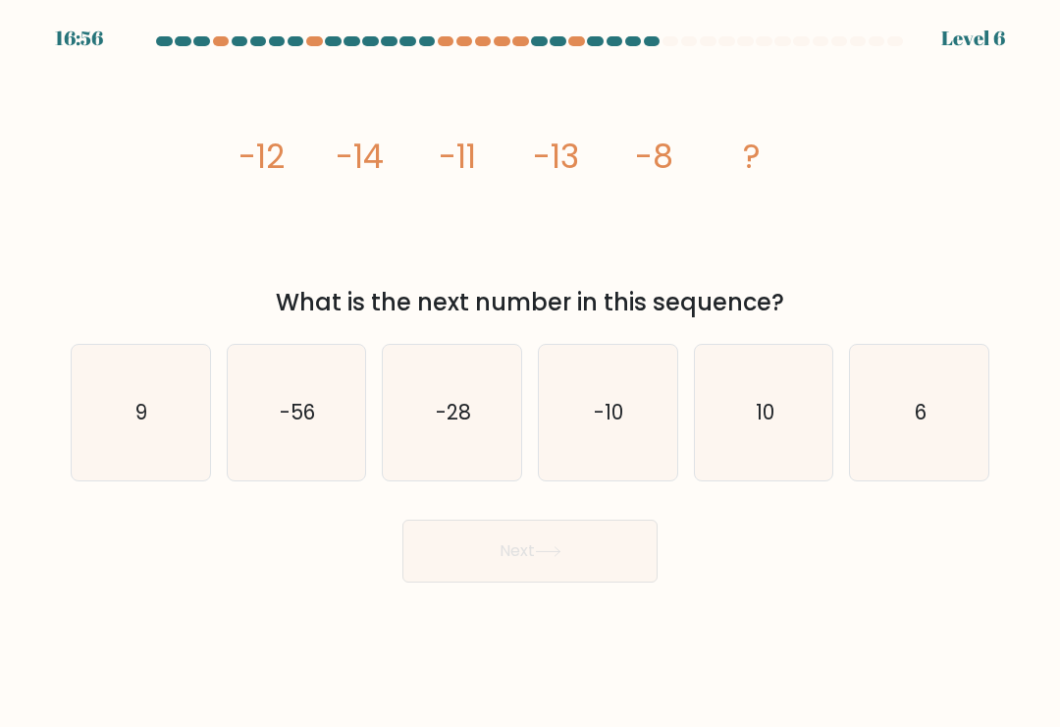
click at [918, 402] on icon "6" at bounding box center [919, 412] width 135 height 135
click at [531, 373] on input "f. 6" at bounding box center [530, 368] width 1 height 10
radio input "true"
click at [633, 553] on button "Next" at bounding box center [530, 550] width 255 height 63
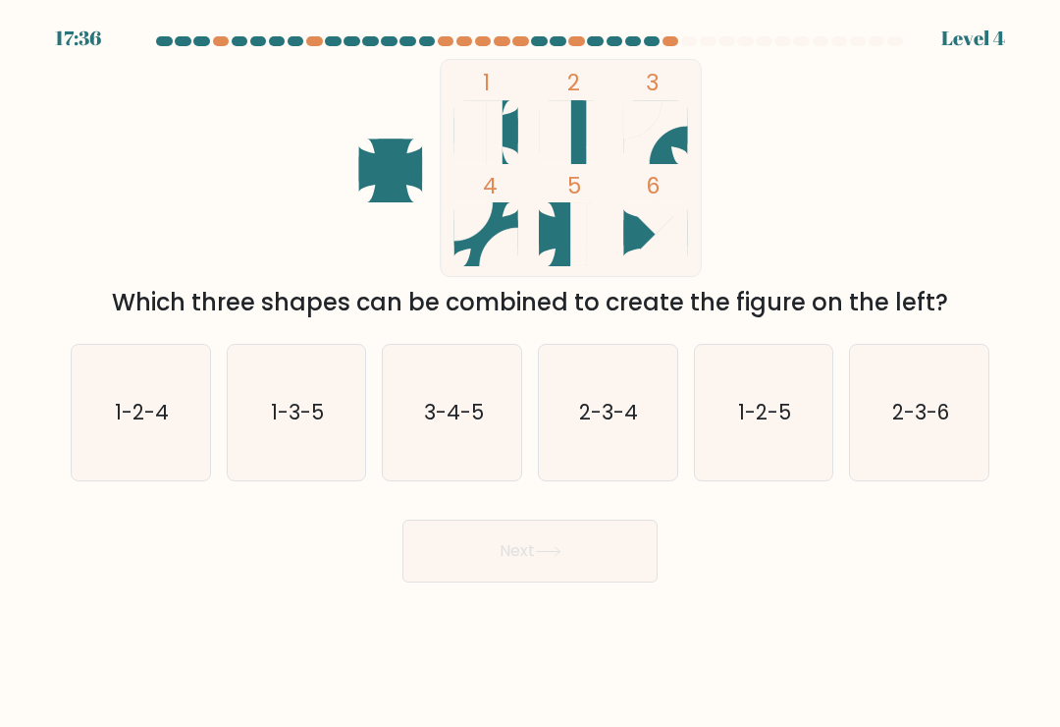
click at [128, 424] on text "1-2-4" at bounding box center [142, 412] width 54 height 28
click at [530, 373] on input "a. 1-2-4" at bounding box center [530, 368] width 1 height 10
radio input "true"
click at [787, 442] on icon "1-2-5" at bounding box center [763, 412] width 135 height 135
click at [531, 373] on input "e. 1-2-5" at bounding box center [530, 368] width 1 height 10
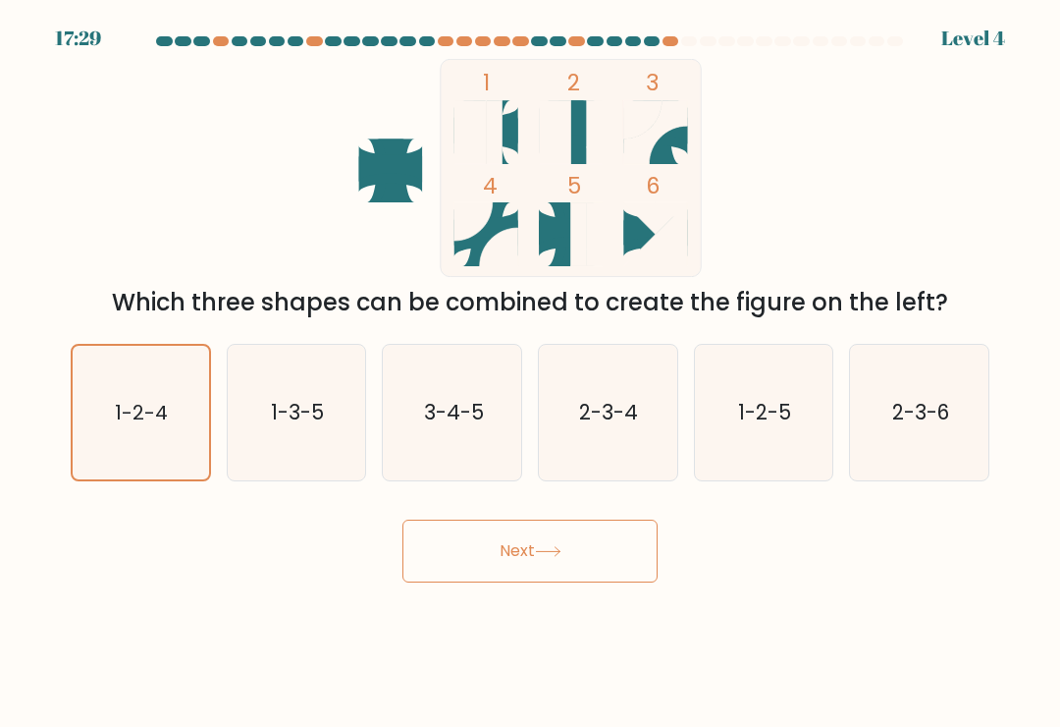
radio input "true"
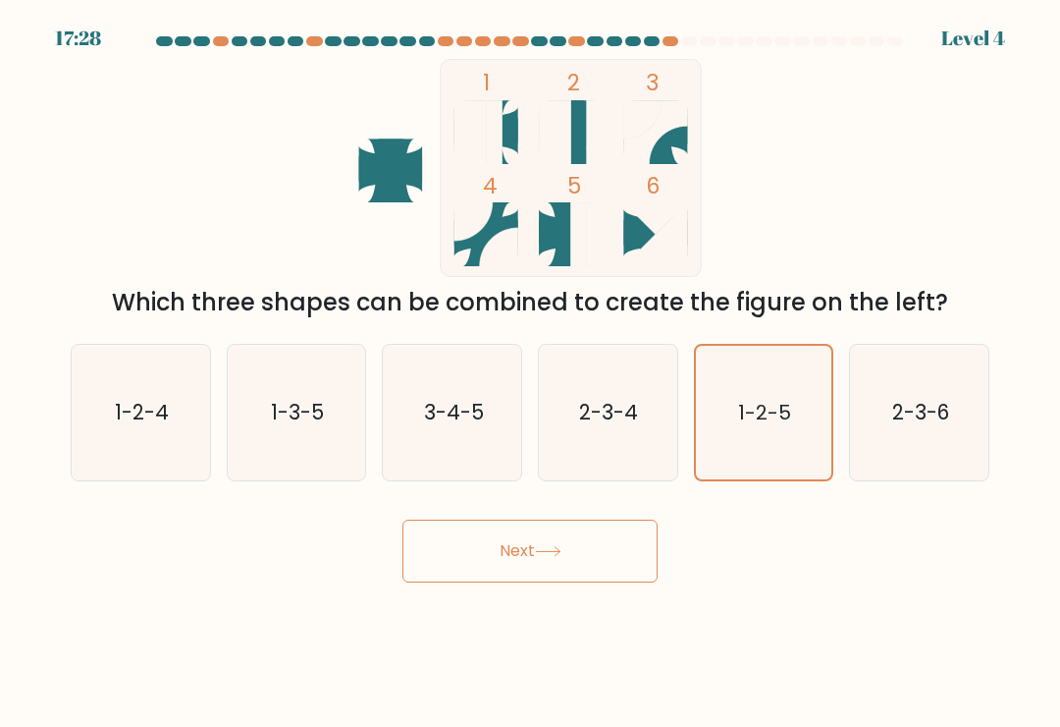
click at [601, 543] on button "Next" at bounding box center [530, 550] width 255 height 63
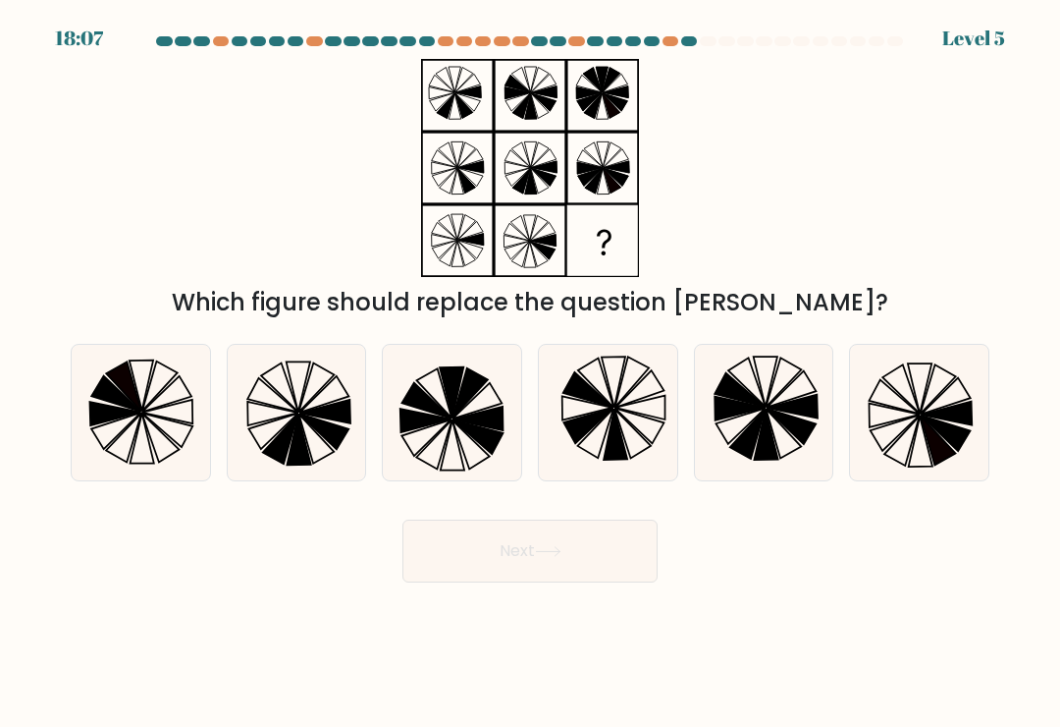
click at [910, 442] on icon at bounding box center [919, 412] width 135 height 135
click at [531, 373] on input "f." at bounding box center [530, 368] width 1 height 10
radio input "true"
click at [622, 552] on button "Next" at bounding box center [530, 550] width 255 height 63
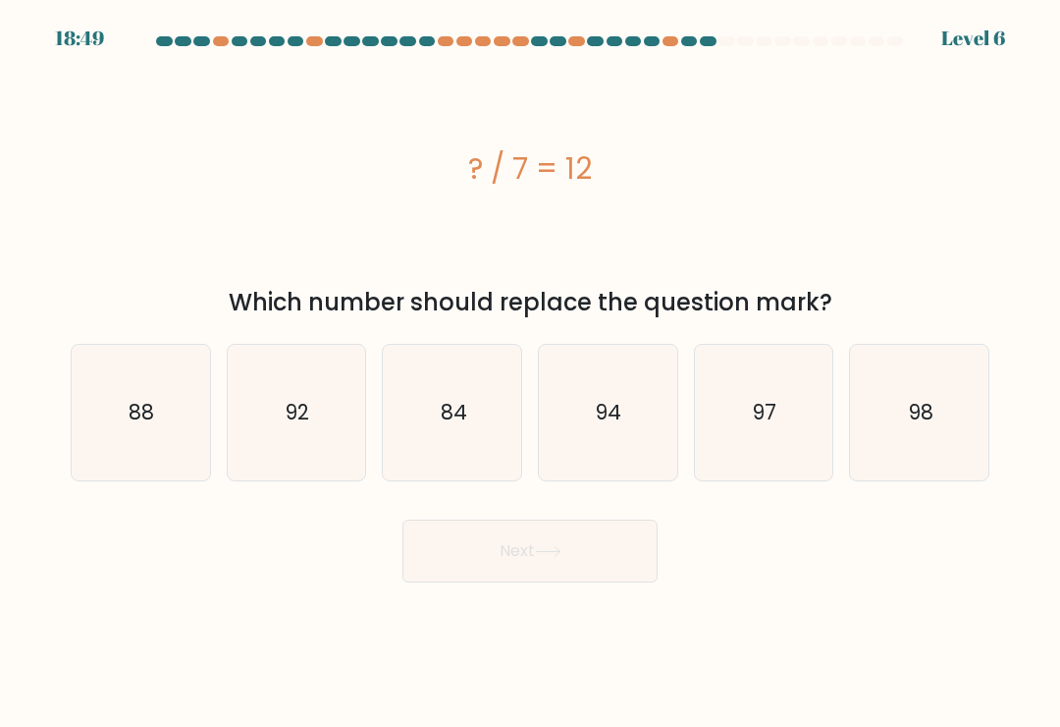
click at [764, 454] on icon "97" at bounding box center [763, 412] width 135 height 135
click at [531, 373] on input "e. 97" at bounding box center [530, 368] width 1 height 10
radio input "true"
click at [613, 551] on button "Next" at bounding box center [530, 550] width 255 height 63
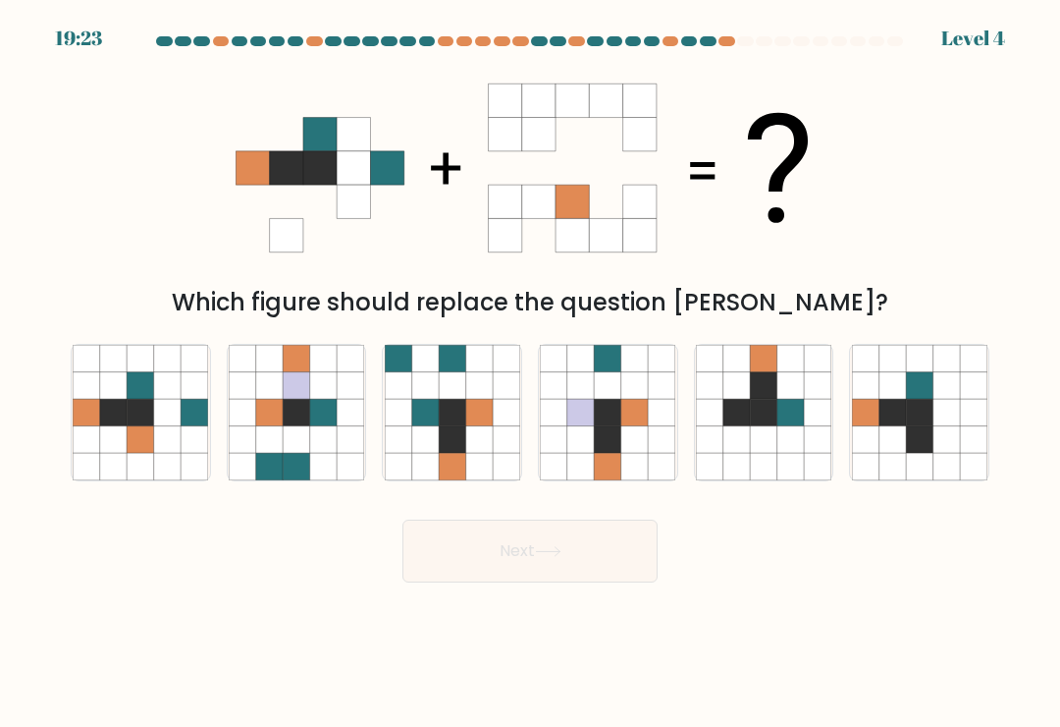
click at [149, 425] on icon at bounding box center [141, 412] width 27 height 27
click at [530, 373] on input "a." at bounding box center [530, 368] width 1 height 10
radio input "true"
click at [540, 556] on icon at bounding box center [548, 551] width 27 height 11
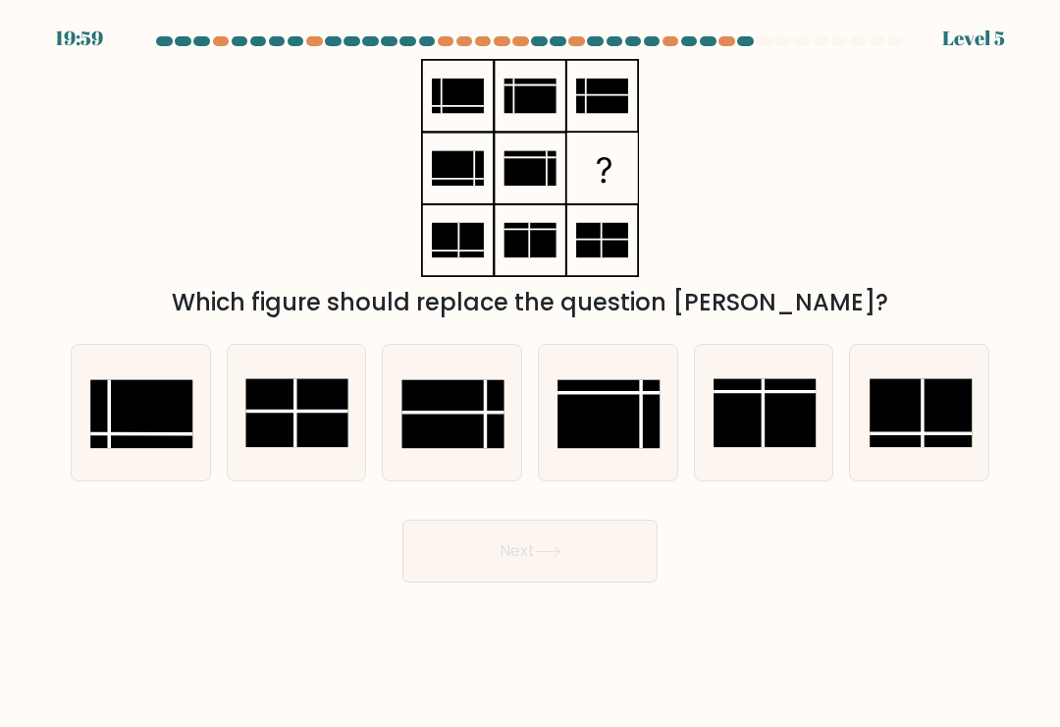
click at [485, 449] on line at bounding box center [485, 414] width 0 height 69
click at [530, 373] on input "c." at bounding box center [530, 368] width 1 height 10
radio input "true"
click at [588, 566] on button "Next" at bounding box center [530, 550] width 255 height 63
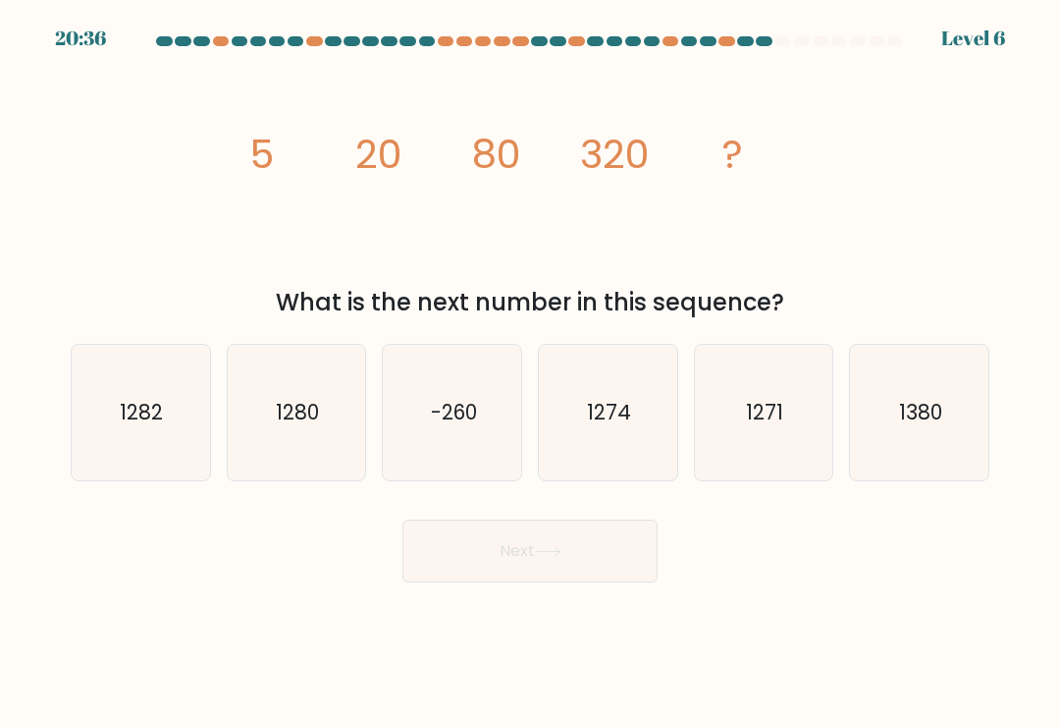
click at [337, 447] on icon "1280" at bounding box center [296, 412] width 135 height 135
click at [530, 373] on input "b. 1280" at bounding box center [530, 368] width 1 height 10
radio input "true"
click at [606, 567] on button "Next" at bounding box center [530, 550] width 255 height 63
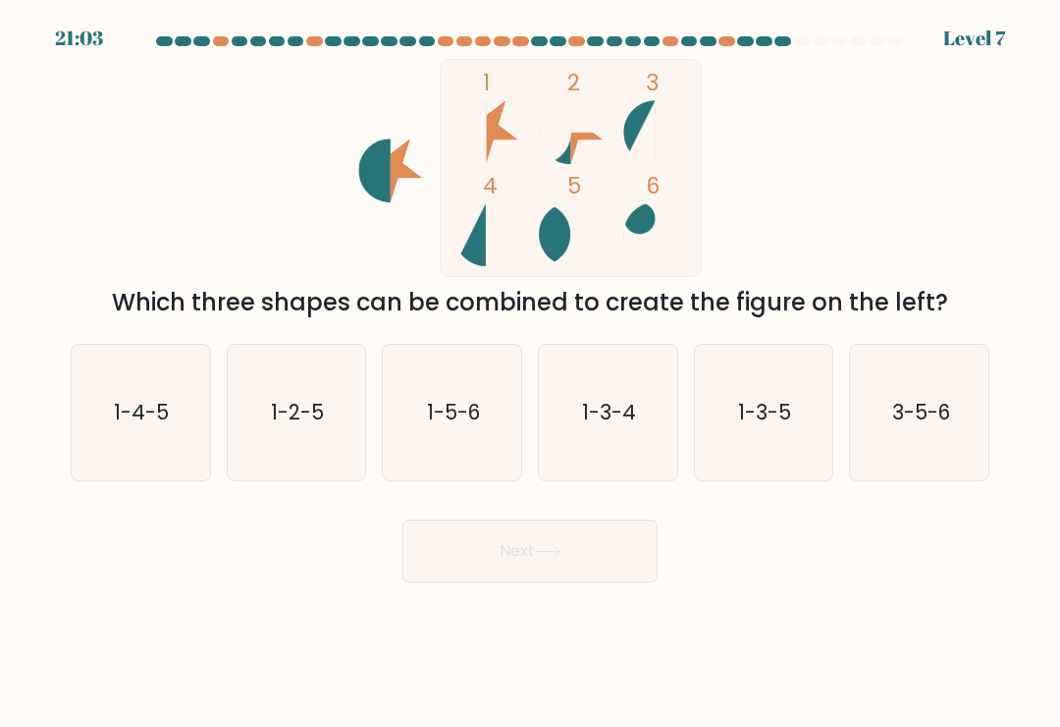
click at [328, 425] on icon "1-2-5" at bounding box center [296, 412] width 135 height 135
click at [530, 373] on input "b. 1-2-5" at bounding box center [530, 368] width 1 height 10
radio input "true"
click at [585, 582] on button "Next" at bounding box center [530, 550] width 255 height 63
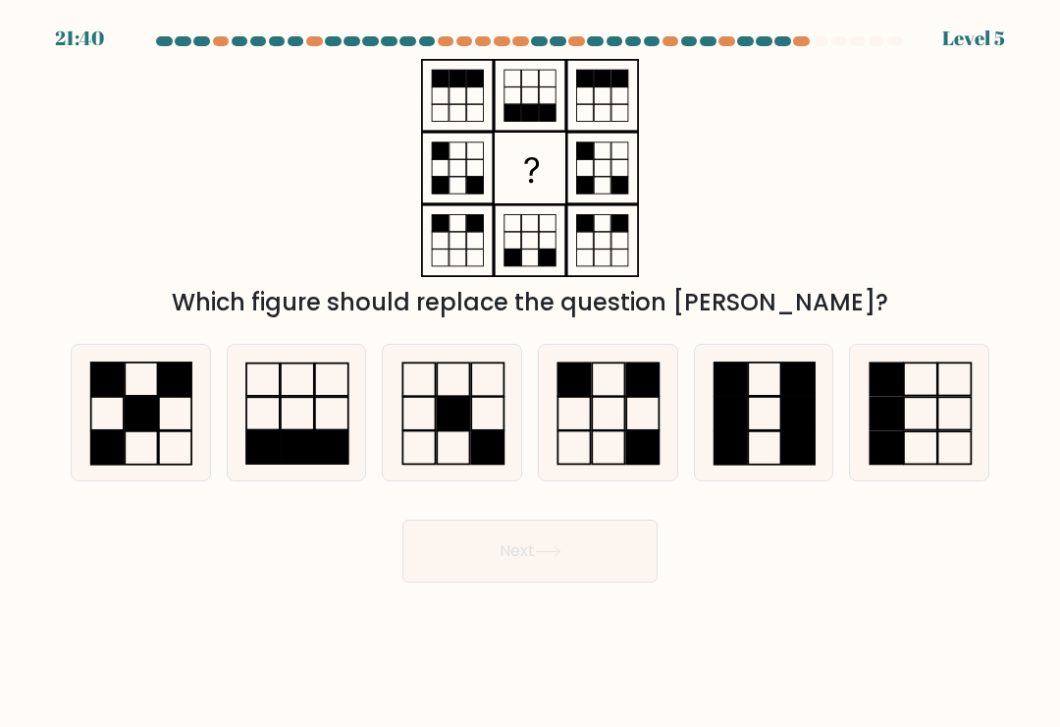
click at [642, 452] on rect at bounding box center [643, 447] width 32 height 33
click at [531, 373] on input "d." at bounding box center [530, 368] width 1 height 10
radio input "true"
click at [587, 566] on button "Next" at bounding box center [530, 550] width 255 height 63
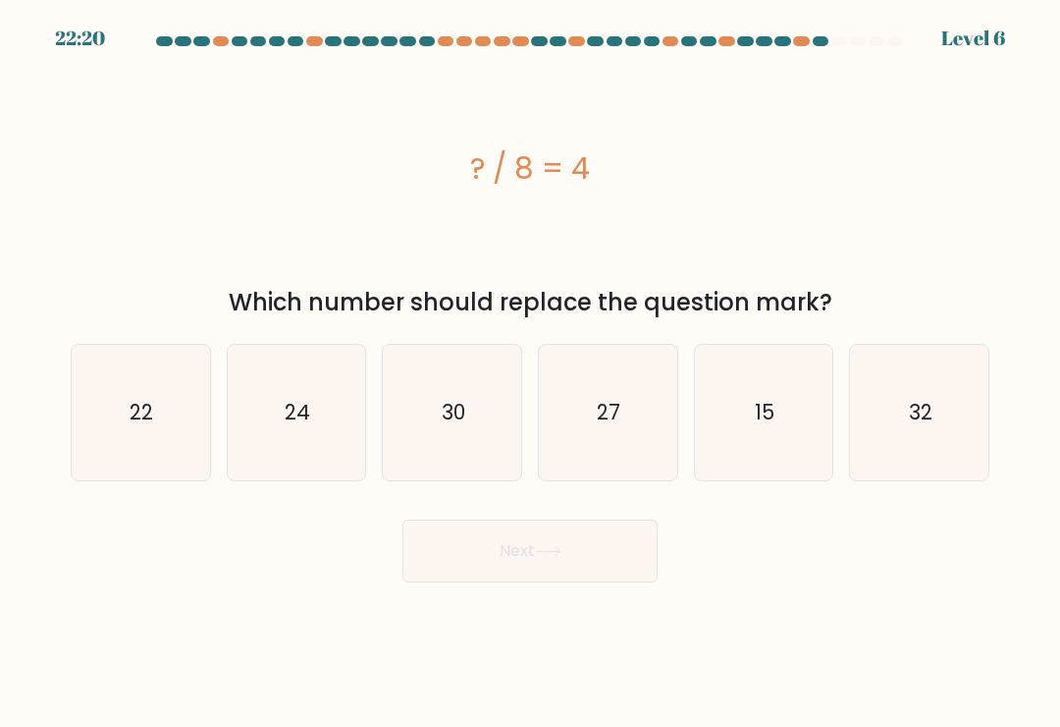
click at [761, 452] on icon "15" at bounding box center [763, 412] width 135 height 135
click at [531, 373] on input "e. 15" at bounding box center [530, 368] width 1 height 10
radio input "true"
click at [599, 548] on button "Next" at bounding box center [530, 550] width 255 height 63
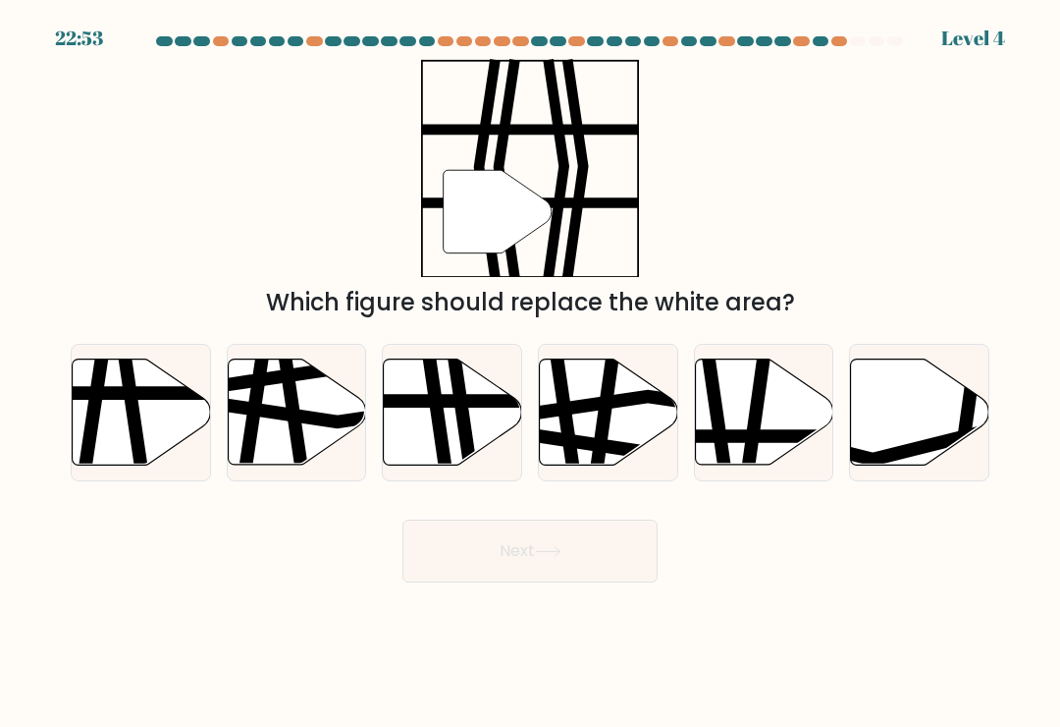
click at [780, 430] on icon at bounding box center [764, 412] width 138 height 106
click at [531, 373] on input "e." at bounding box center [530, 368] width 1 height 10
radio input "true"
click at [468, 439] on icon at bounding box center [465, 357] width 21 height 279
click at [530, 373] on input "c." at bounding box center [530, 368] width 1 height 10
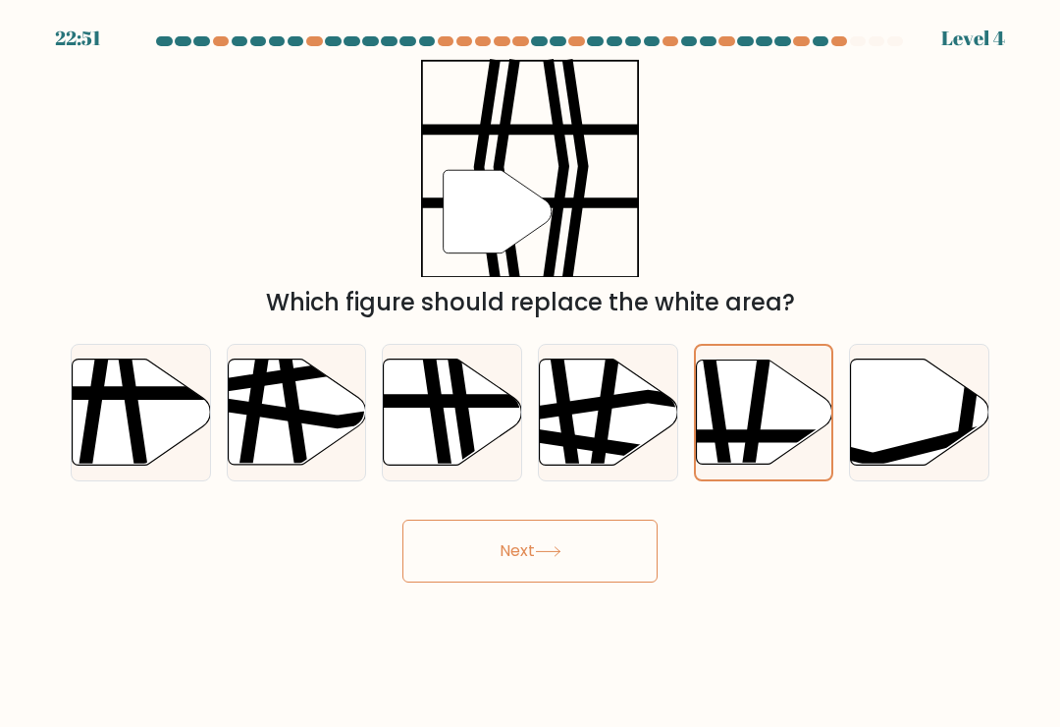
radio input "true"
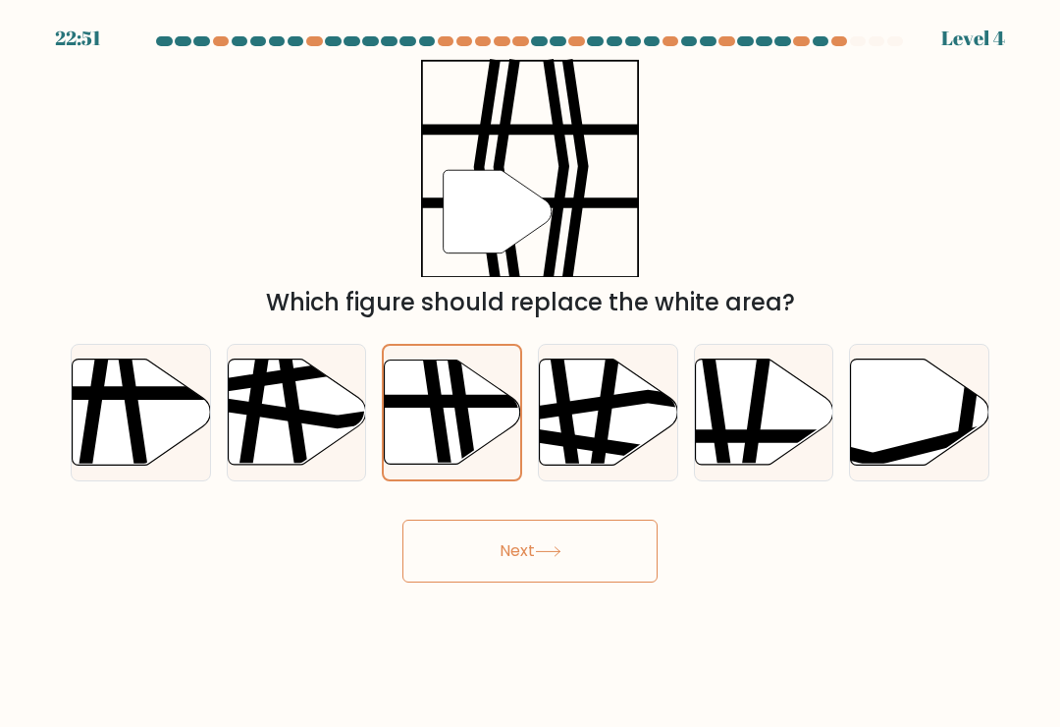
click at [580, 561] on button "Next" at bounding box center [530, 550] width 255 height 63
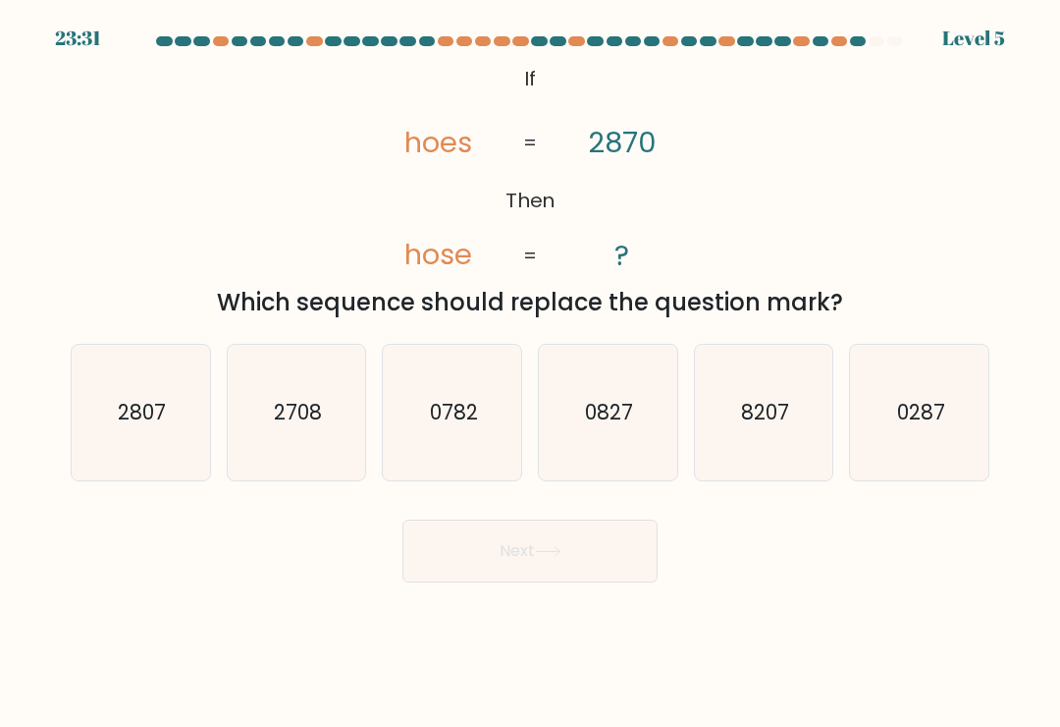
click at [178, 421] on icon "2807" at bounding box center [140, 412] width 135 height 135
click at [530, 373] on input "a. 2807" at bounding box center [530, 368] width 1 height 10
radio input "true"
click at [560, 530] on button "Next" at bounding box center [530, 550] width 255 height 63
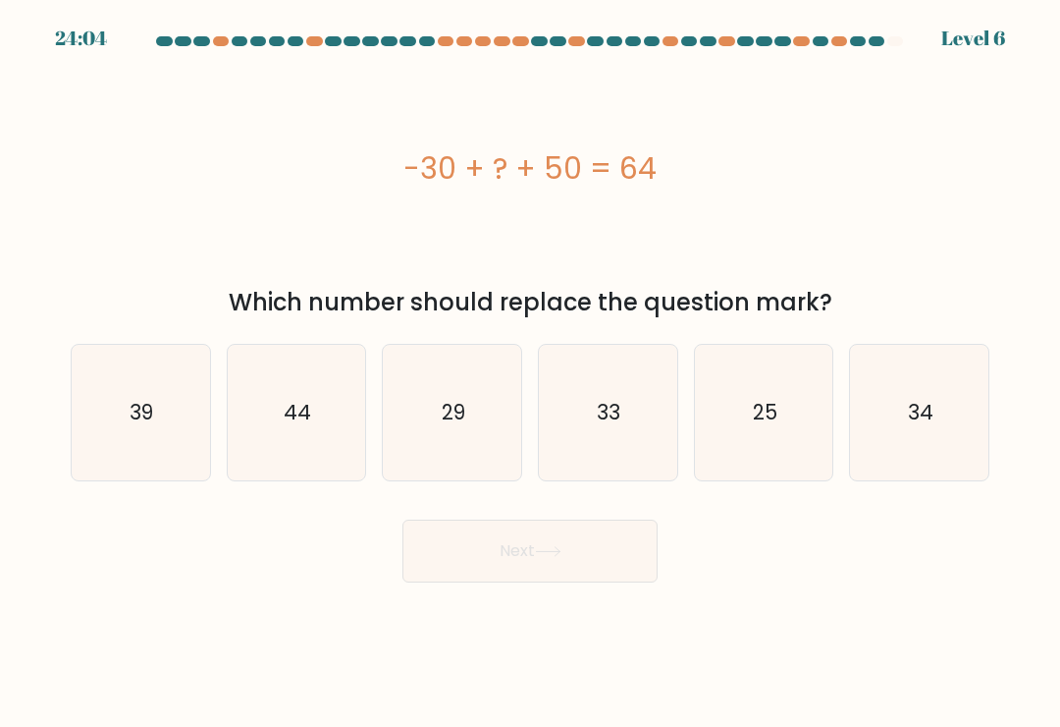
click at [782, 415] on icon "25" at bounding box center [763, 412] width 135 height 135
click at [531, 373] on input "e. 25" at bounding box center [530, 368] width 1 height 10
radio input "true"
click at [622, 559] on button "Next" at bounding box center [530, 550] width 255 height 63
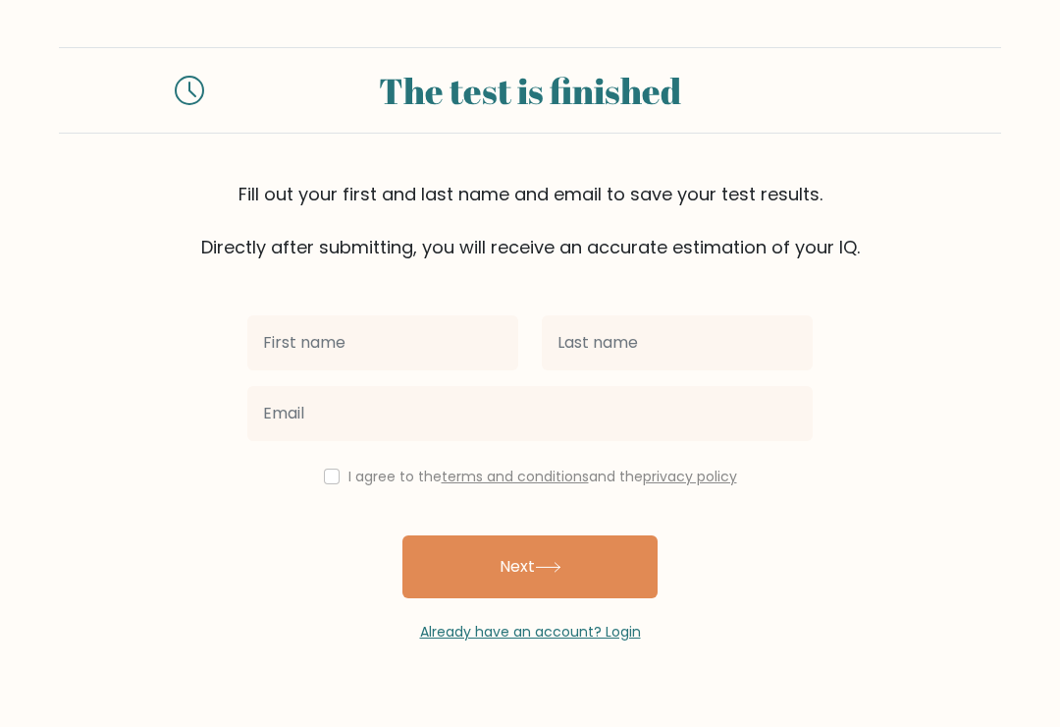
click at [460, 335] on input "text" at bounding box center [382, 342] width 271 height 55
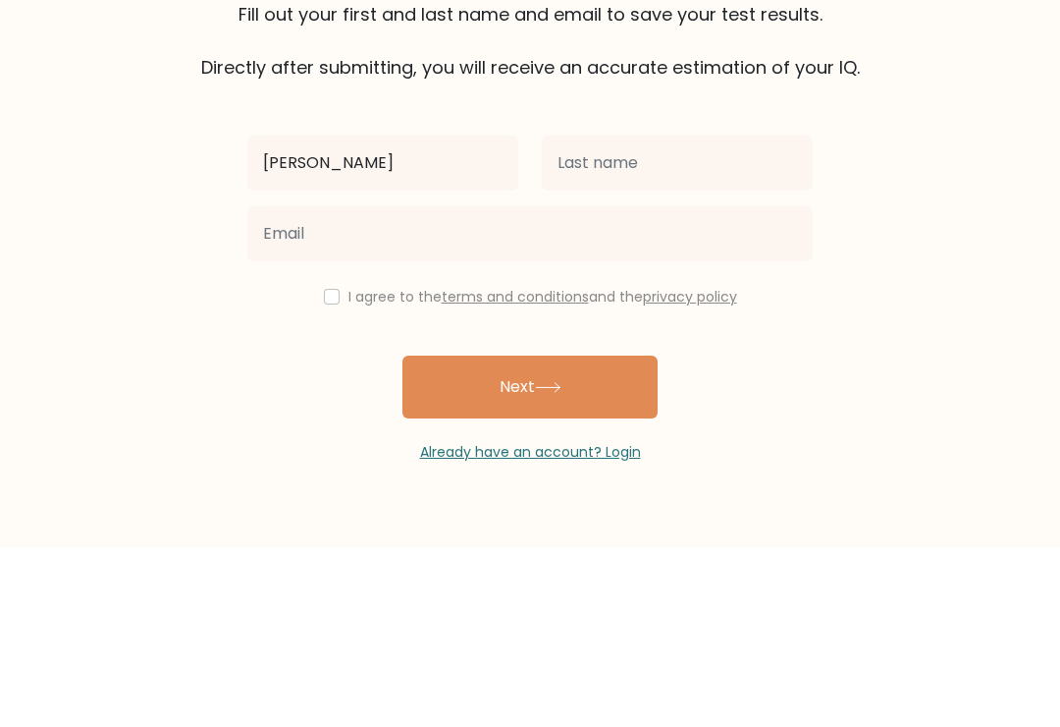
type input "[PERSON_NAME]"
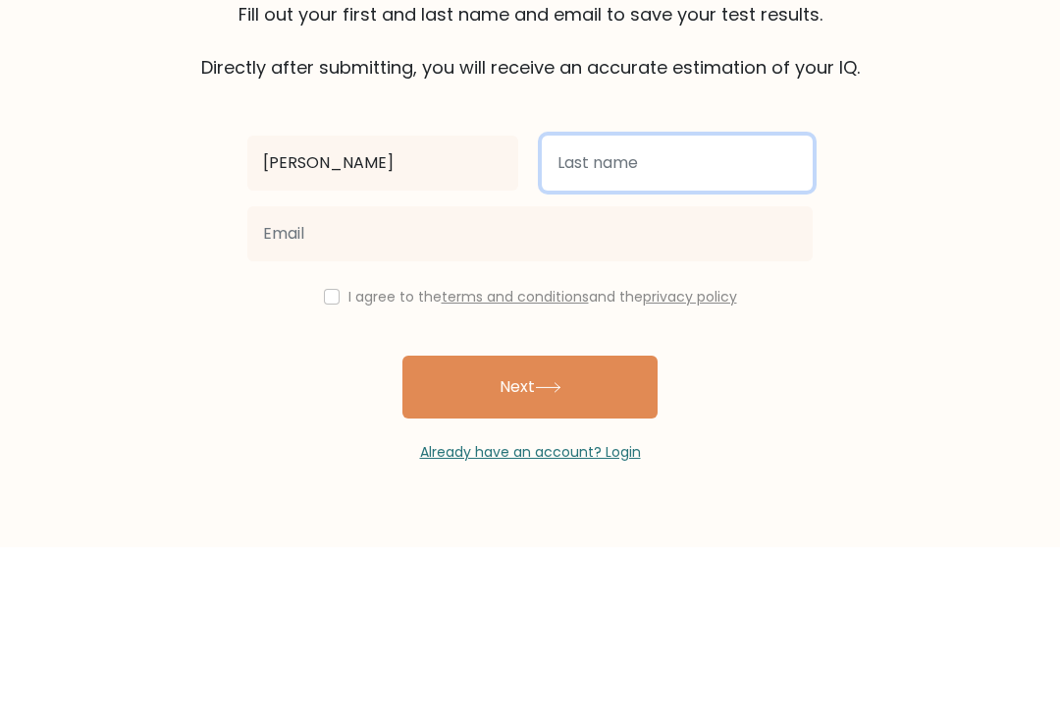
click at [741, 315] on input "text" at bounding box center [677, 342] width 271 height 55
type input "Algebraic"
click at [530, 535] on button "Next" at bounding box center [530, 566] width 255 height 63
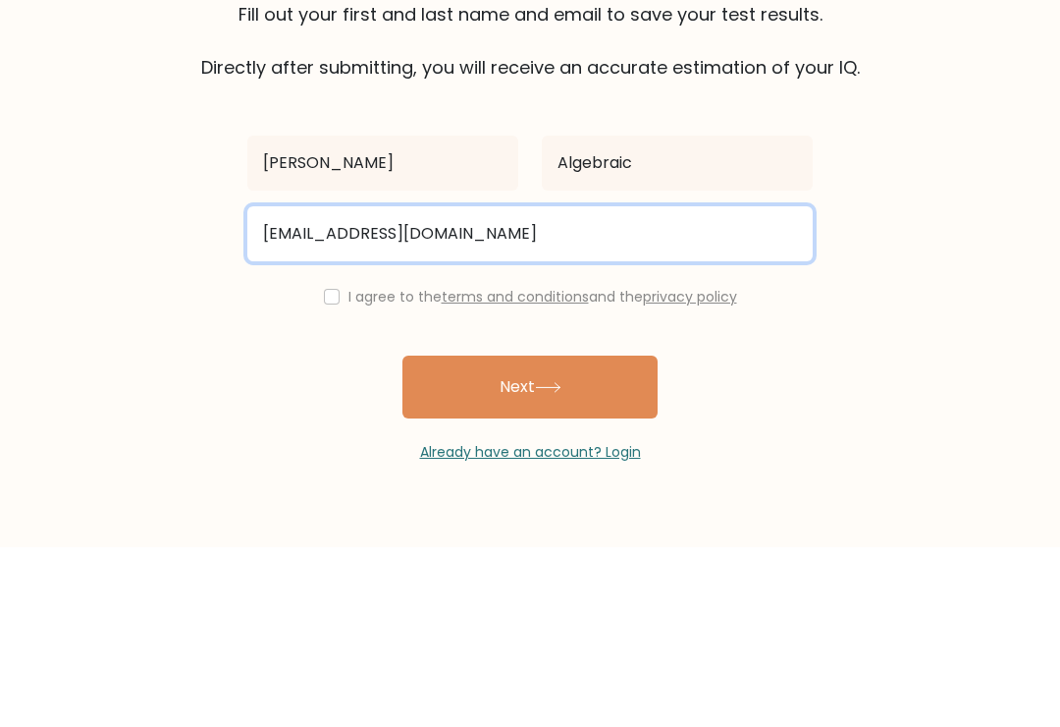
type input "naifny62@gmail.com"
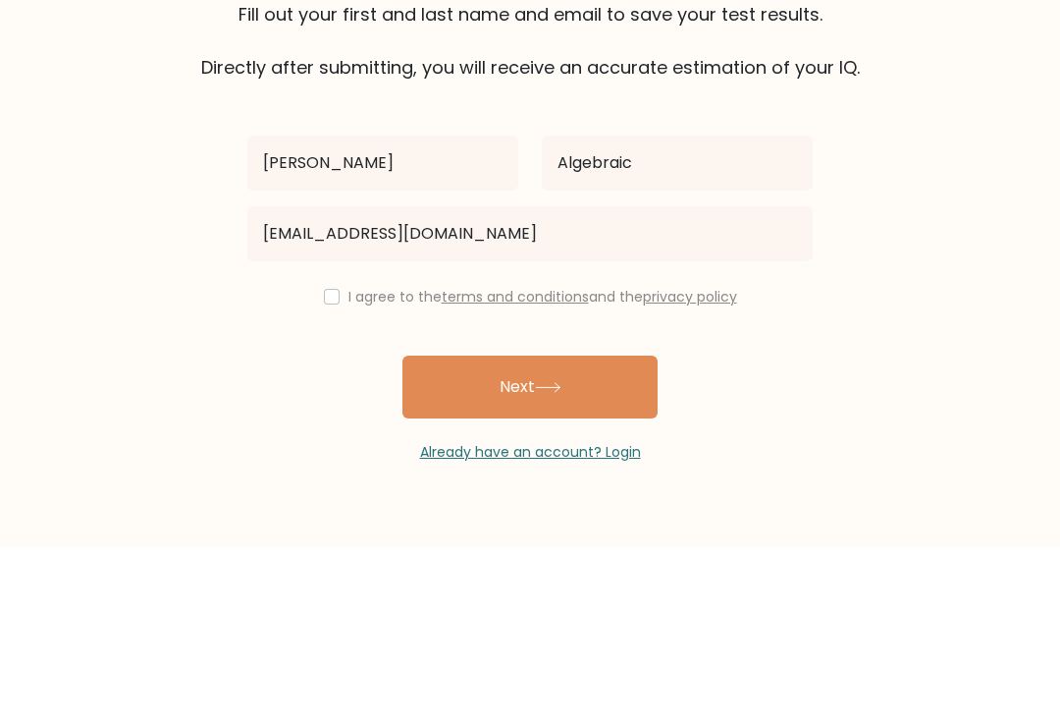
click at [324, 468] on input "checkbox" at bounding box center [332, 476] width 16 height 16
checkbox input "true"
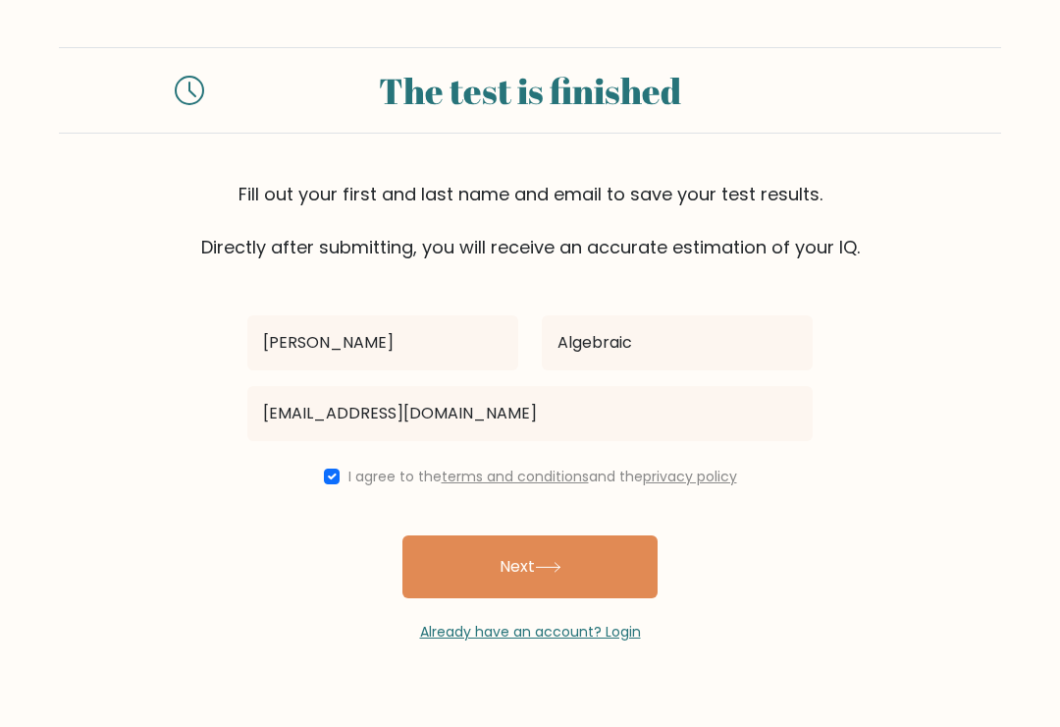
click at [552, 535] on button "Next" at bounding box center [530, 566] width 255 height 63
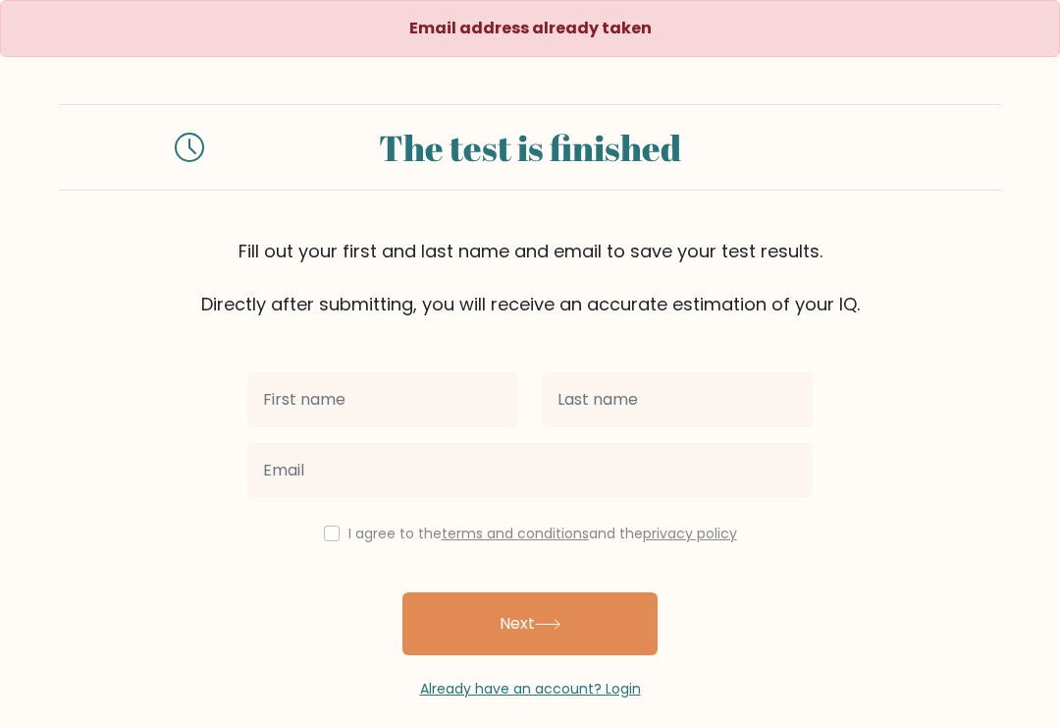
click at [467, 399] on input "text" at bounding box center [382, 399] width 271 height 55
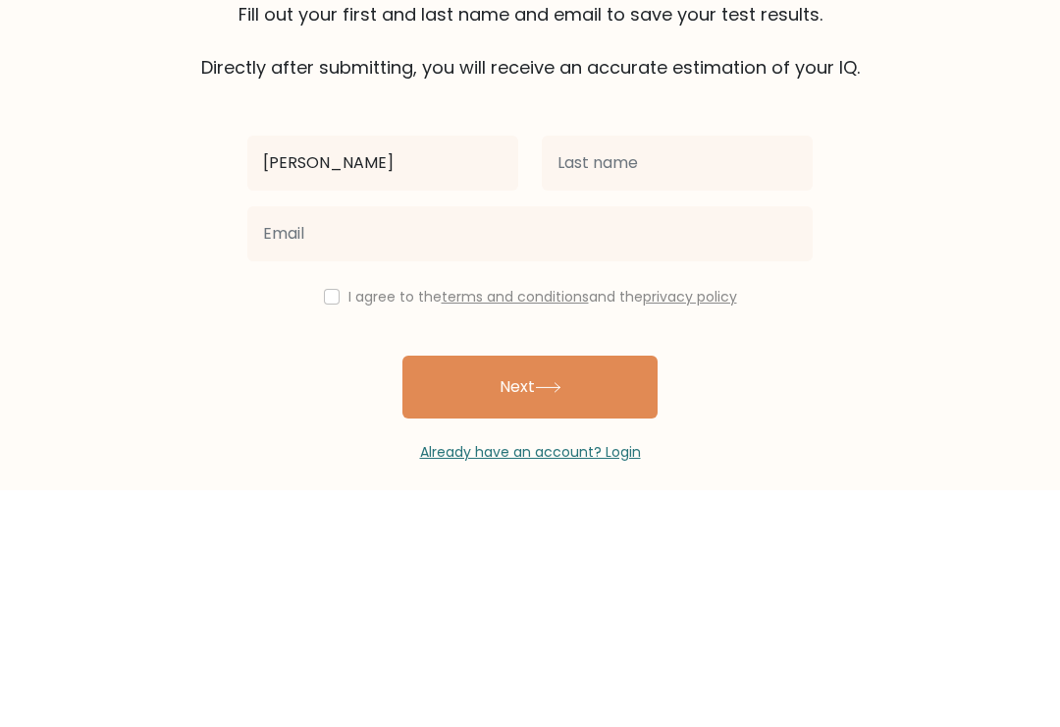
type input "[PERSON_NAME]"
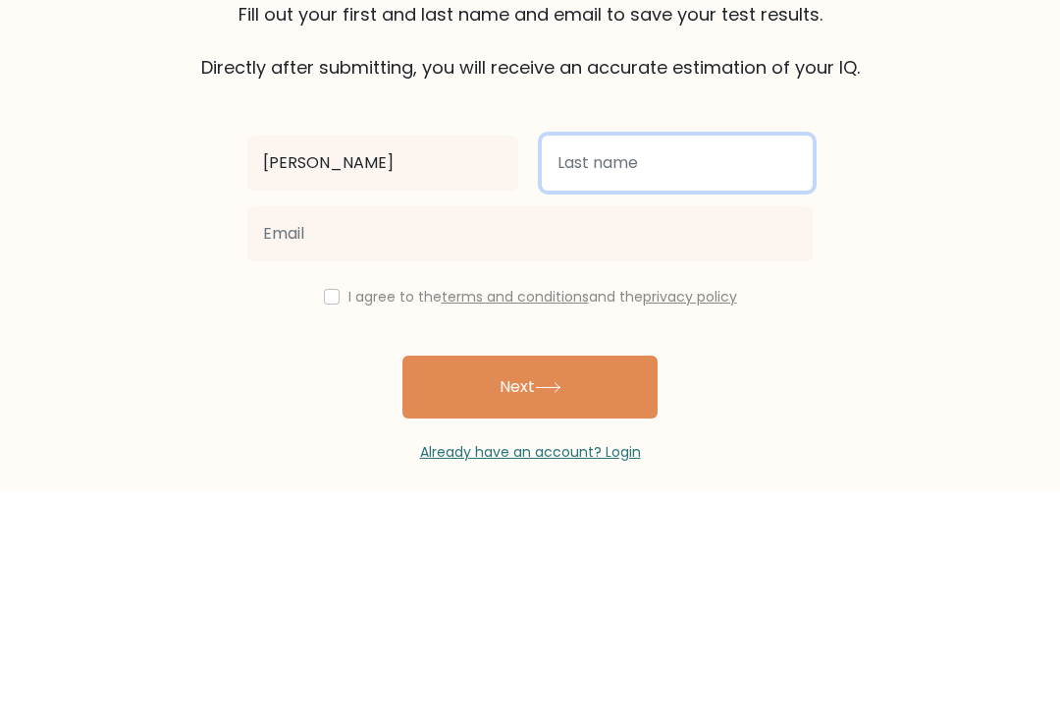
click at [710, 372] on input "text" at bounding box center [677, 399] width 271 height 55
type input "Aljebari"
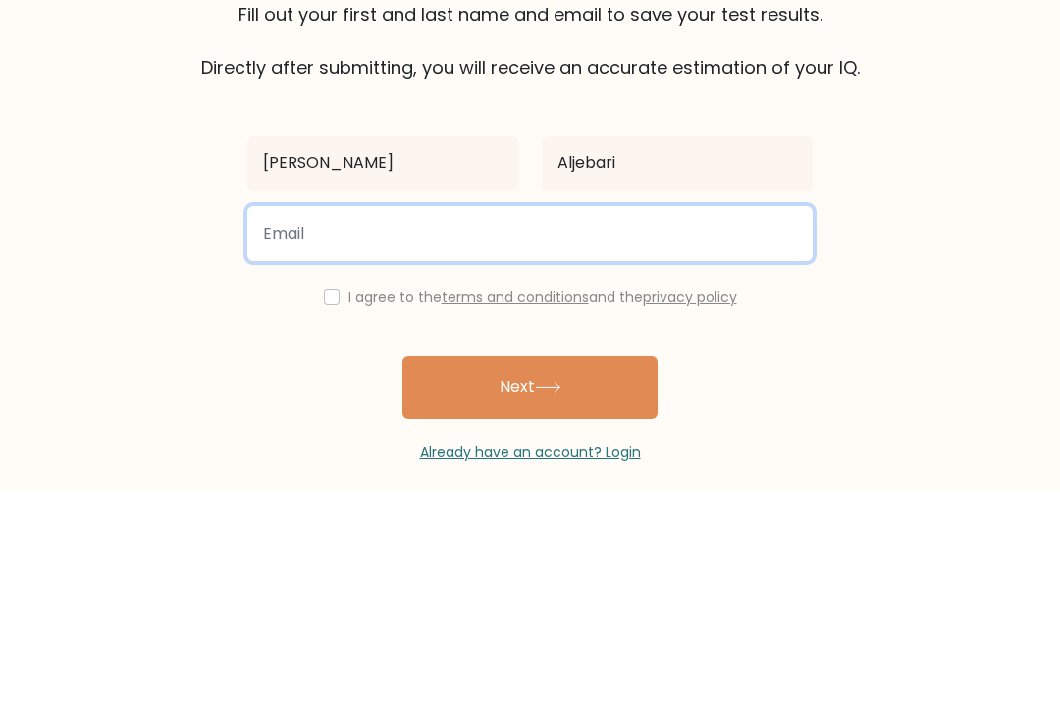
click at [737, 443] on input "email" at bounding box center [530, 470] width 566 height 55
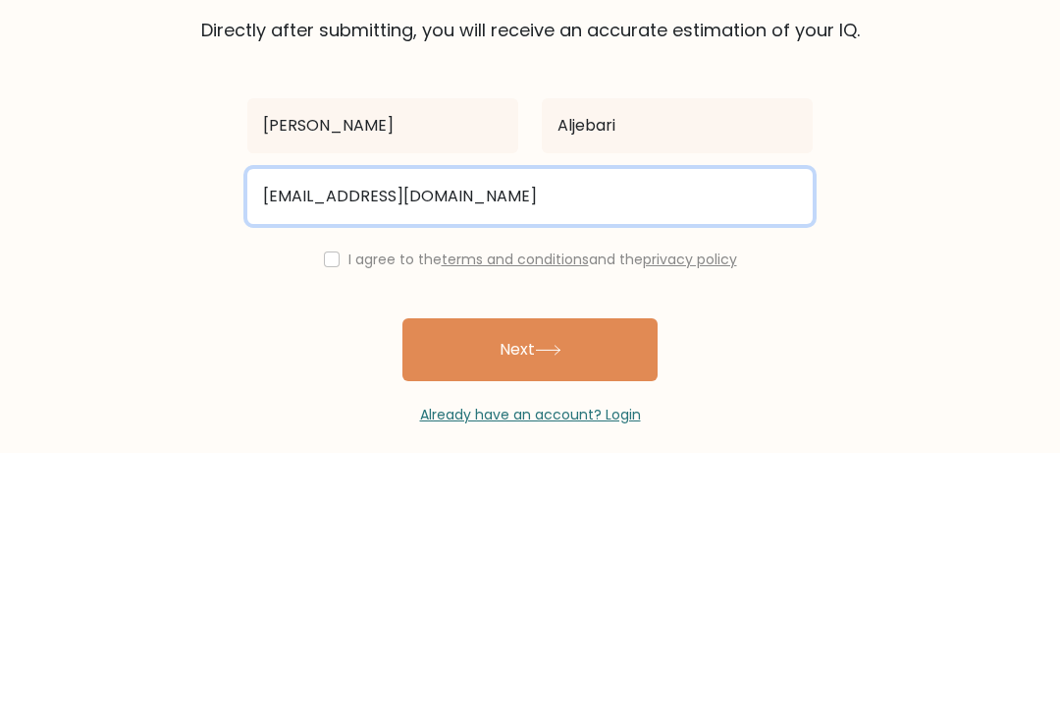
type input "naifny@gmail.com"
click at [530, 592] on button "Next" at bounding box center [530, 623] width 255 height 63
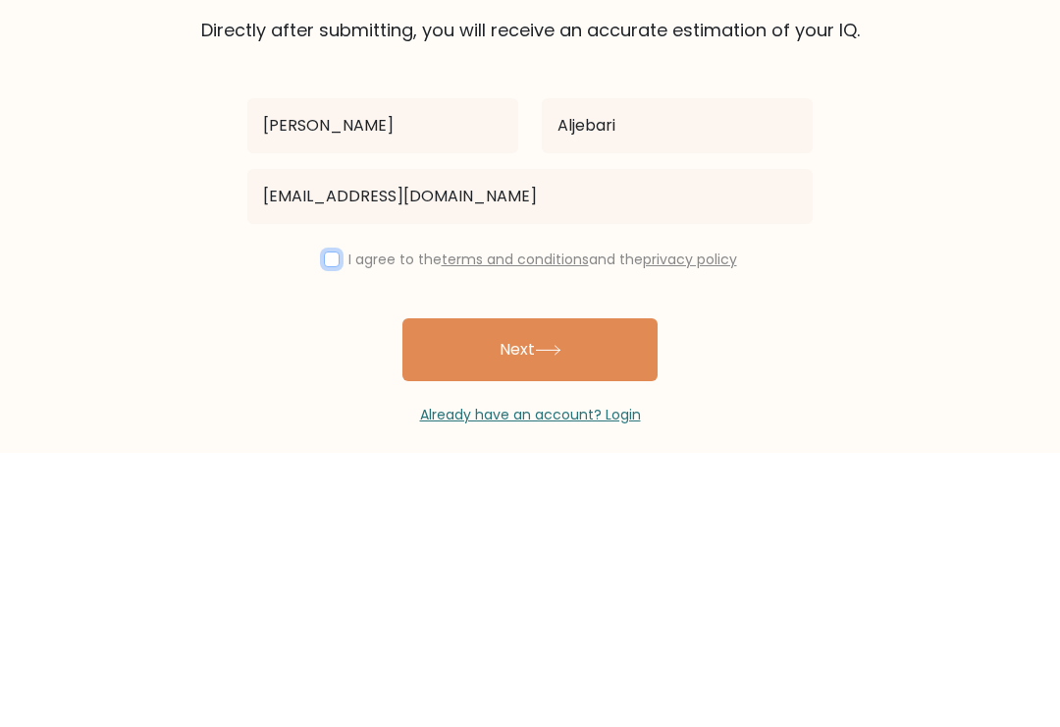
scroll to position [30, 0]
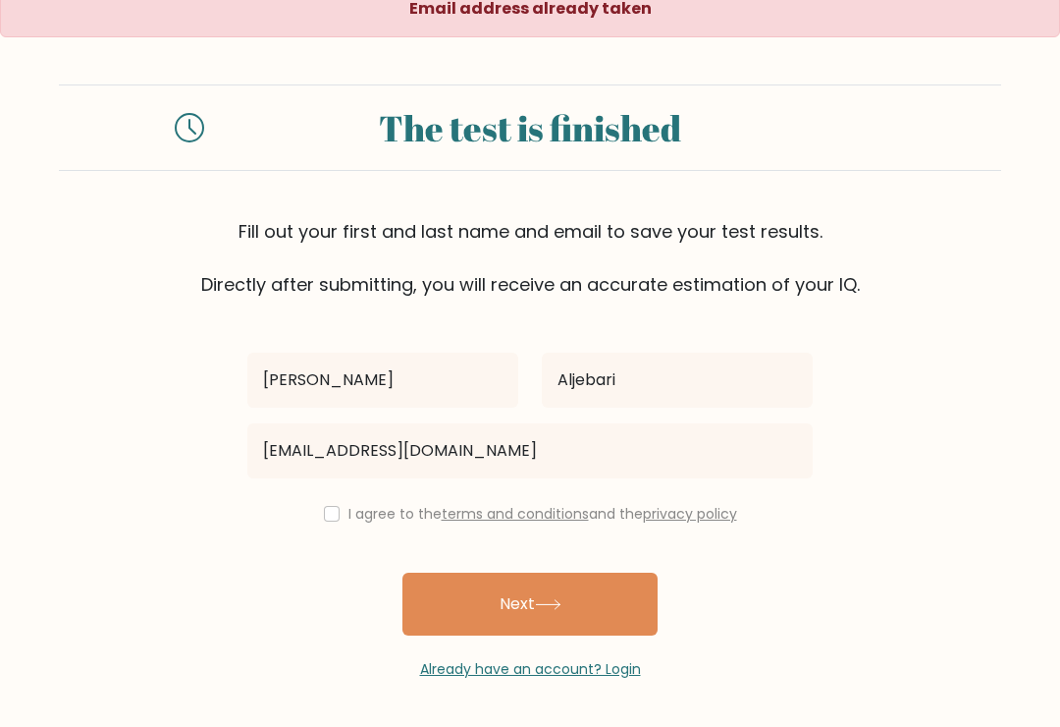
click at [333, 506] on input "checkbox" at bounding box center [332, 514] width 16 height 16
checkbox input "true"
click at [584, 593] on button "Next" at bounding box center [530, 603] width 255 height 63
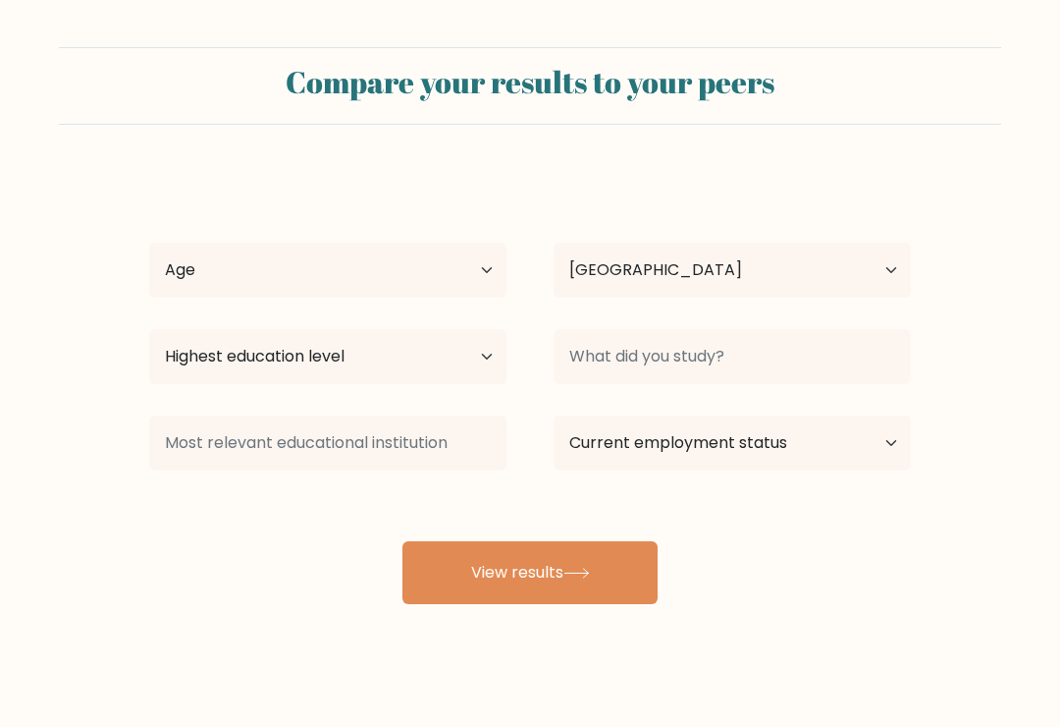
select select "SA"
click at [430, 271] on select "Age Under [DEMOGRAPHIC_DATA] [DEMOGRAPHIC_DATA] [DEMOGRAPHIC_DATA] [DEMOGRAPHIC…" at bounding box center [327, 270] width 357 height 55
select select "min_18"
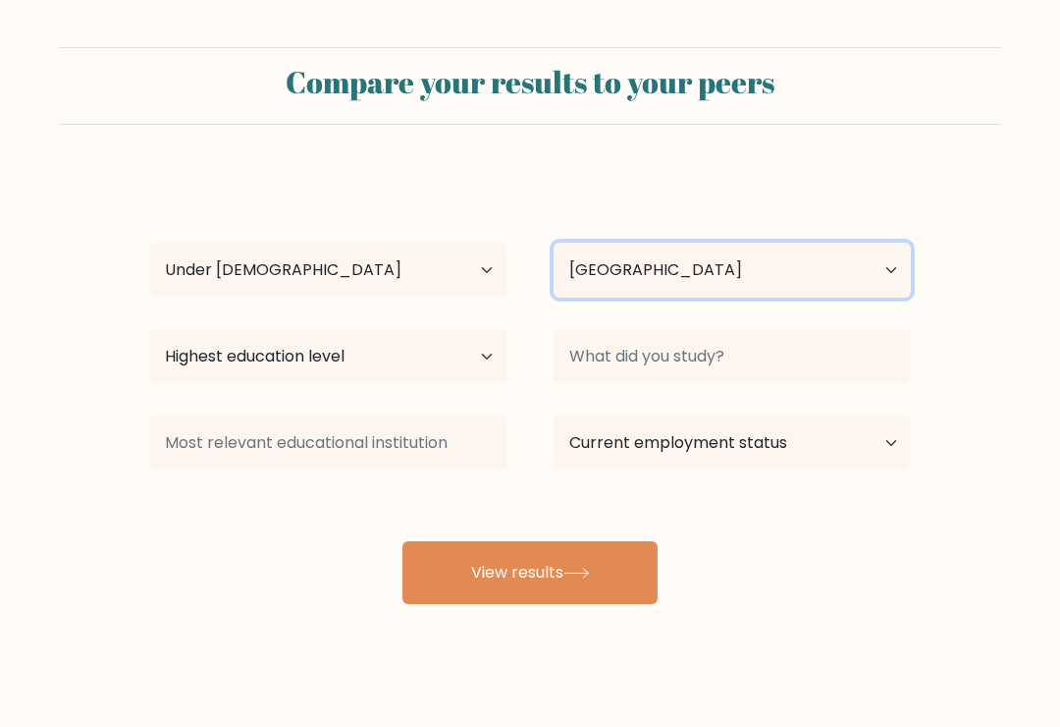
click at [727, 272] on select "Country Afghanistan Albania Algeria American Samoa Andorra Angola Anguilla Anta…" at bounding box center [732, 270] width 357 height 55
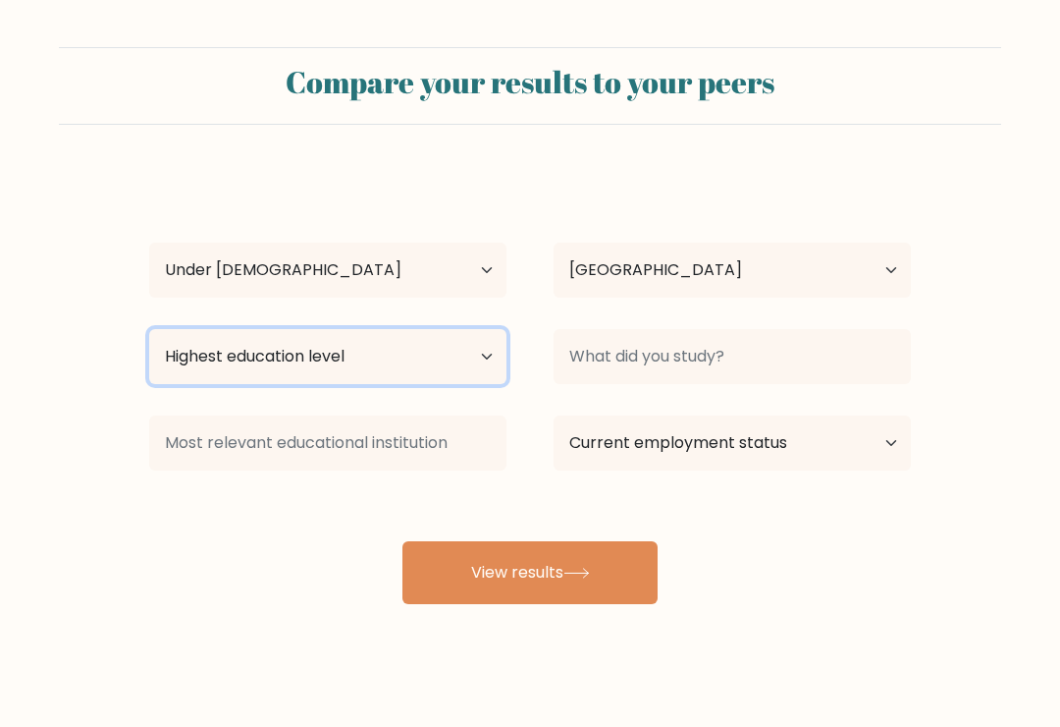
click at [429, 357] on select "Highest education level No schooling Primary Lower Secondary Upper Secondary Oc…" at bounding box center [327, 356] width 357 height 55
select select "upper_secondary"
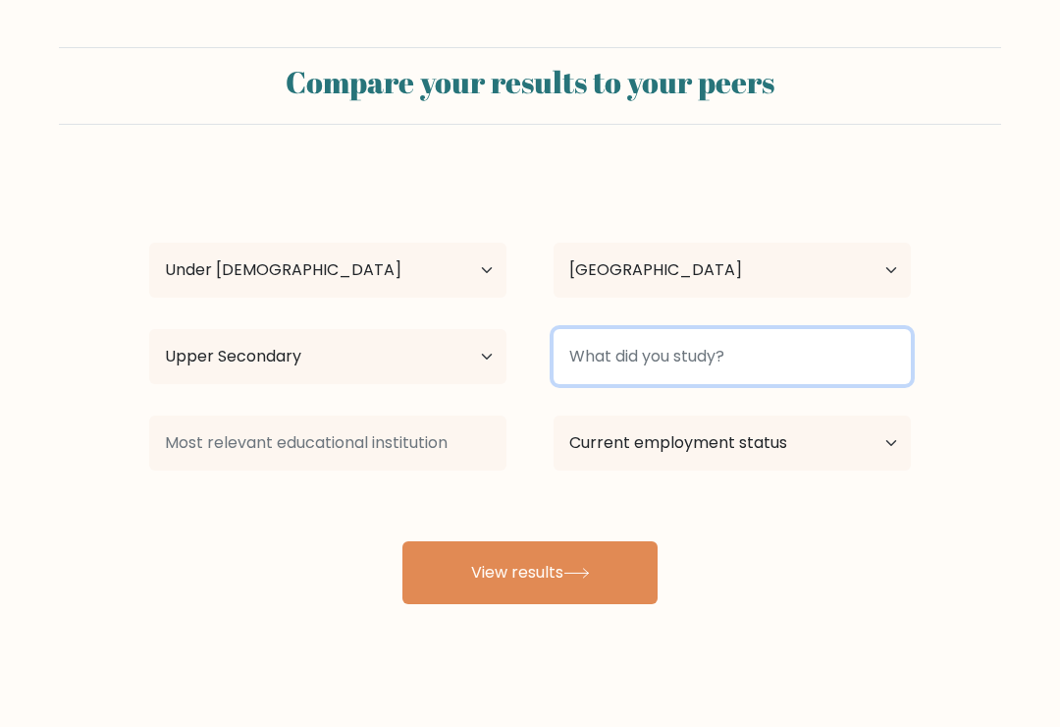
click at [775, 348] on input at bounding box center [732, 356] width 357 height 55
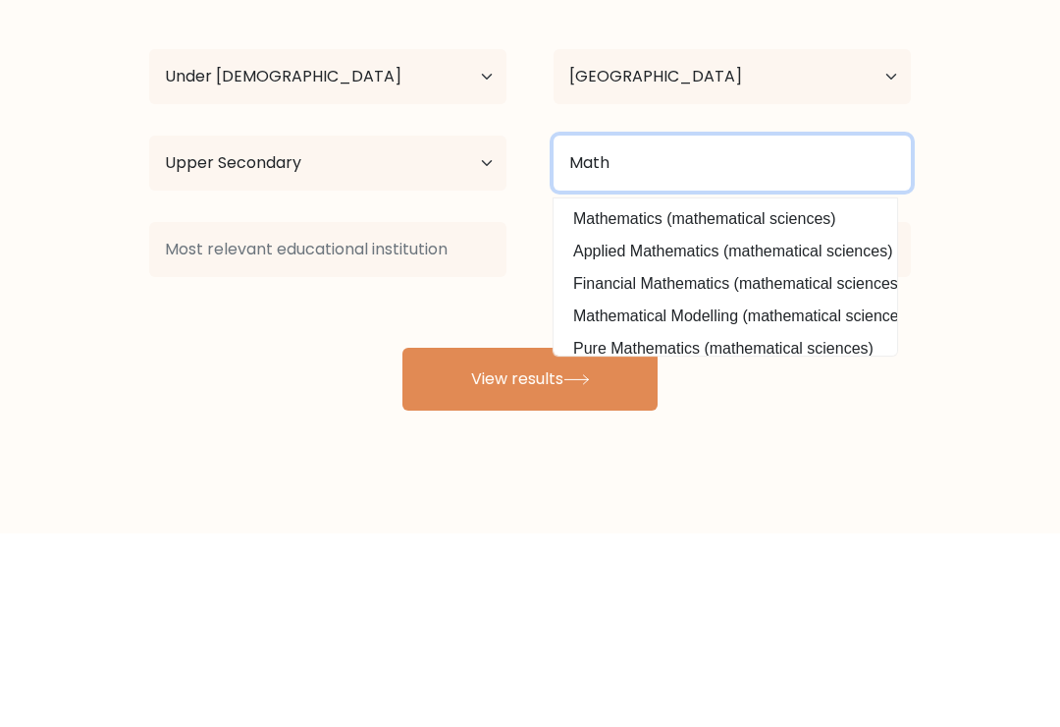
type input "Math"
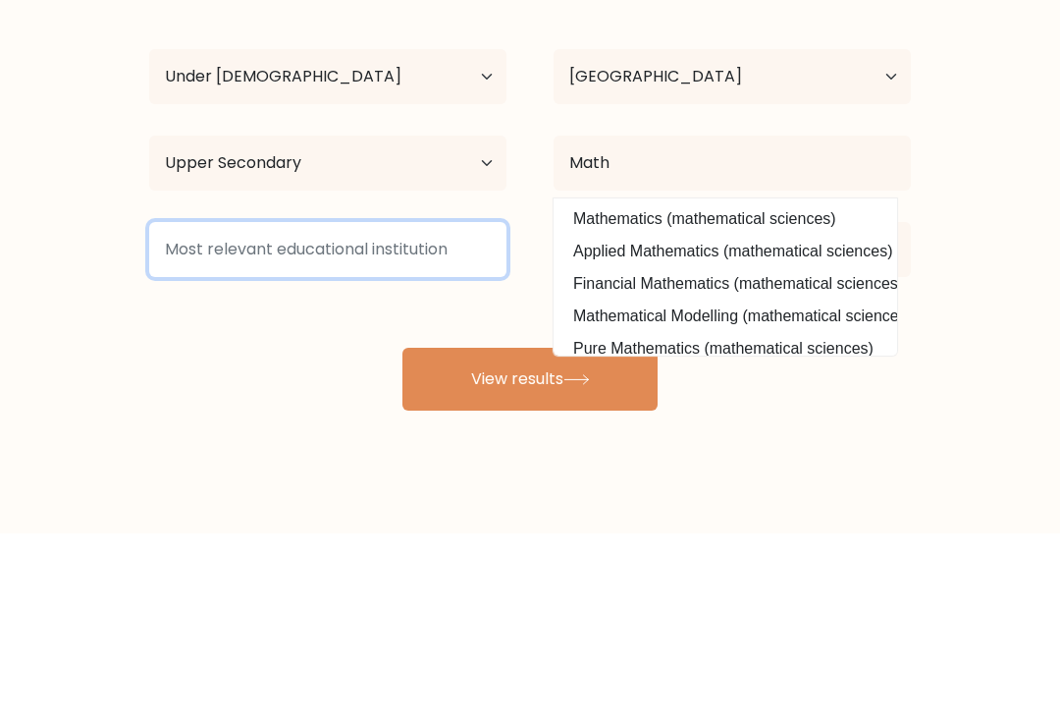
click at [430, 415] on input at bounding box center [327, 442] width 357 height 55
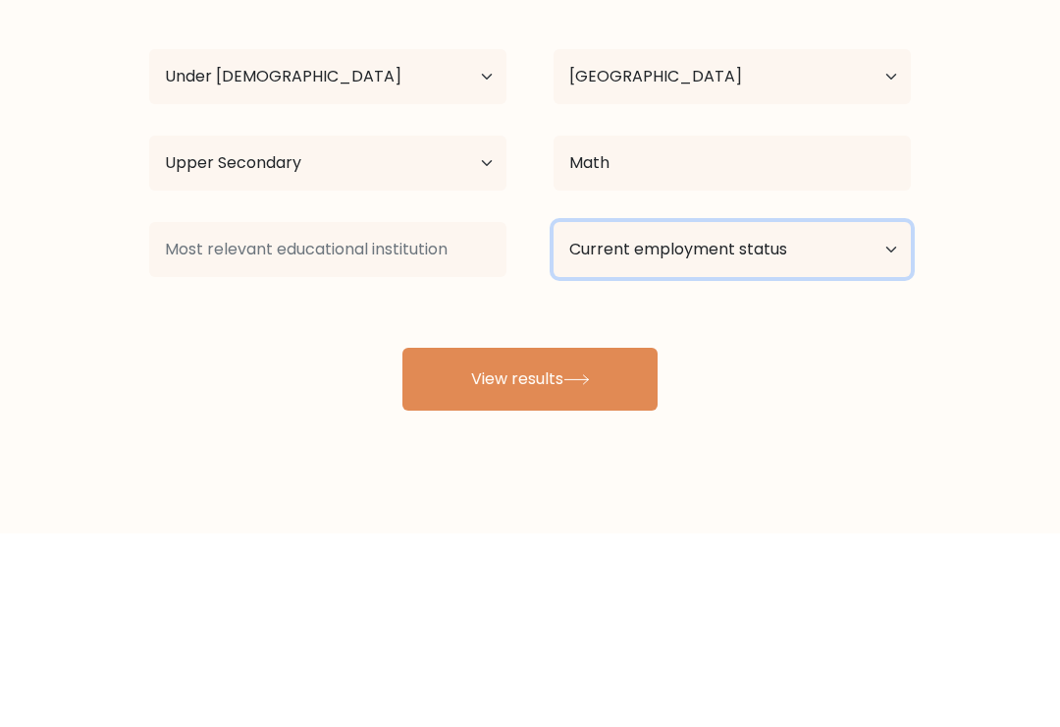
click at [860, 415] on select "Current employment status Employed Student Retired Other / prefer not to answer" at bounding box center [732, 442] width 357 height 55
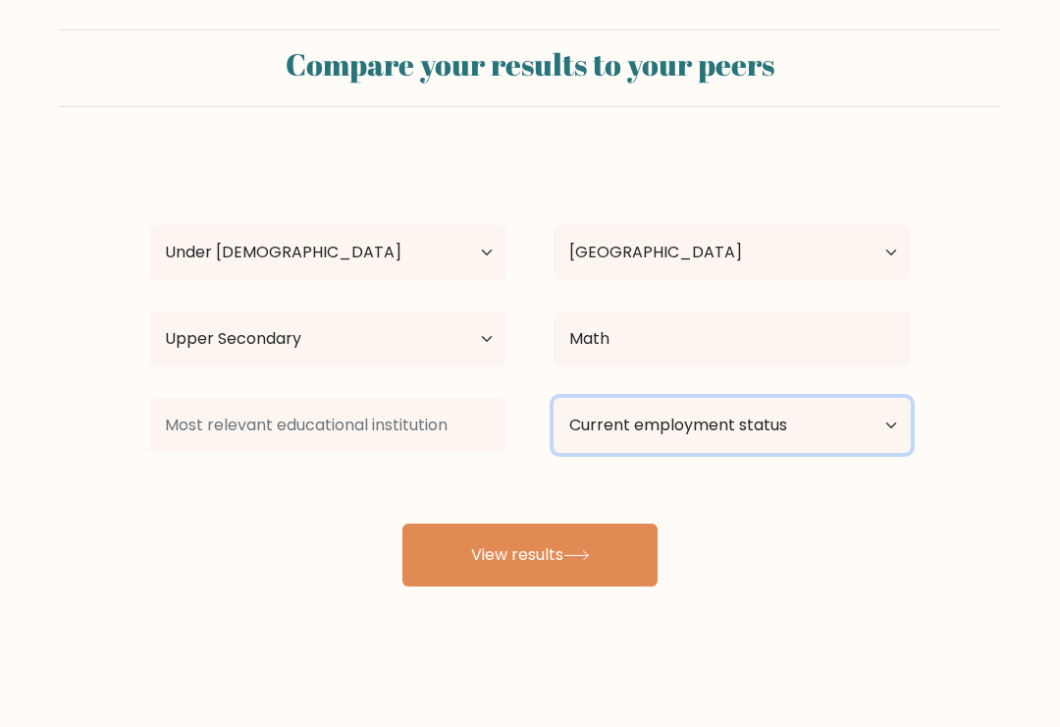
select select "student"
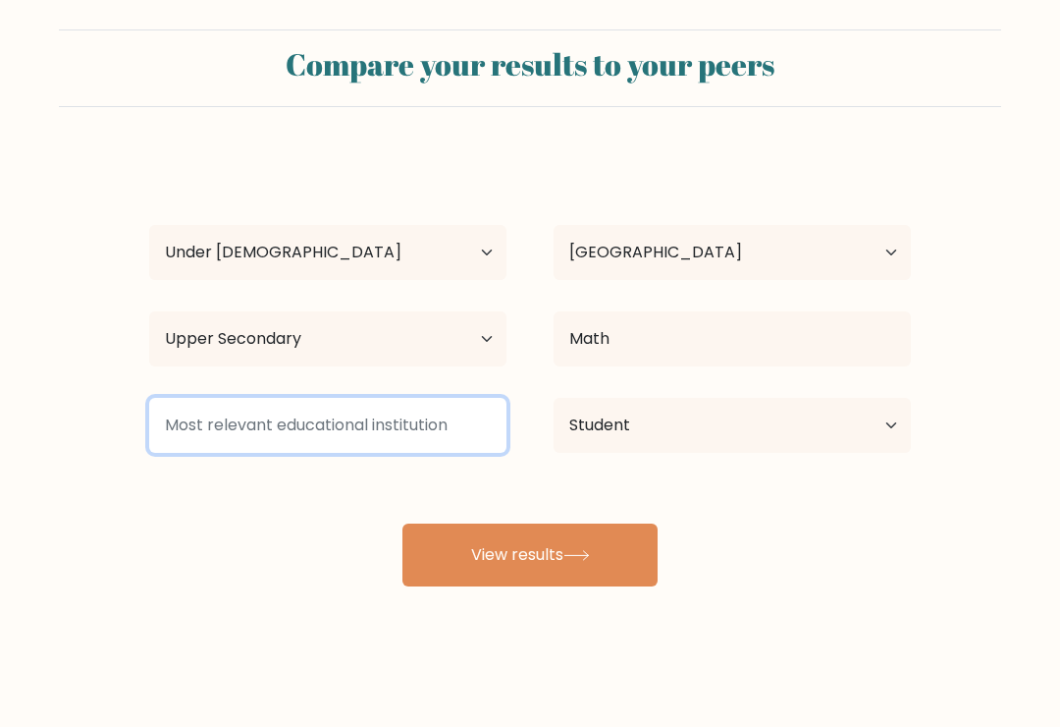
click at [436, 422] on input at bounding box center [327, 425] width 357 height 55
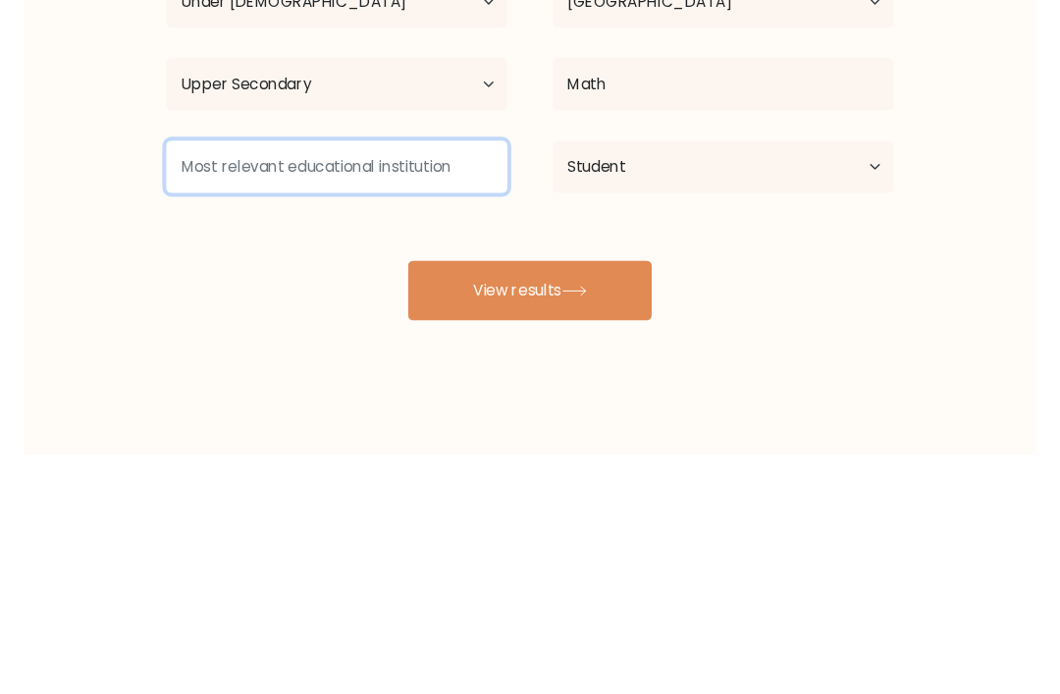
scroll to position [63, 0]
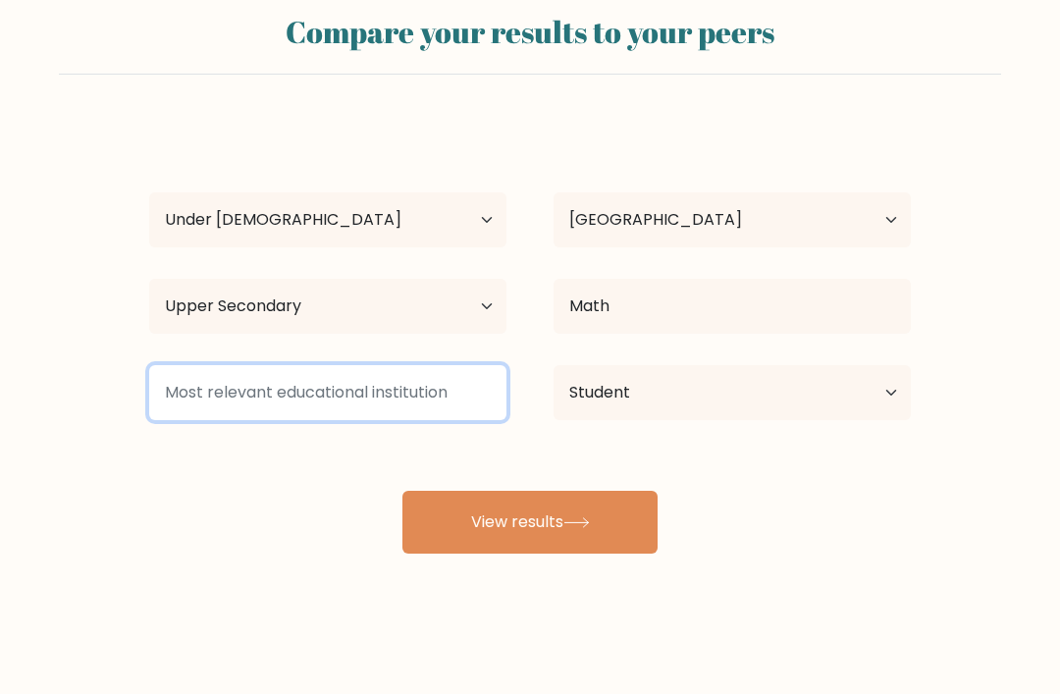
click at [414, 385] on input at bounding box center [327, 392] width 357 height 55
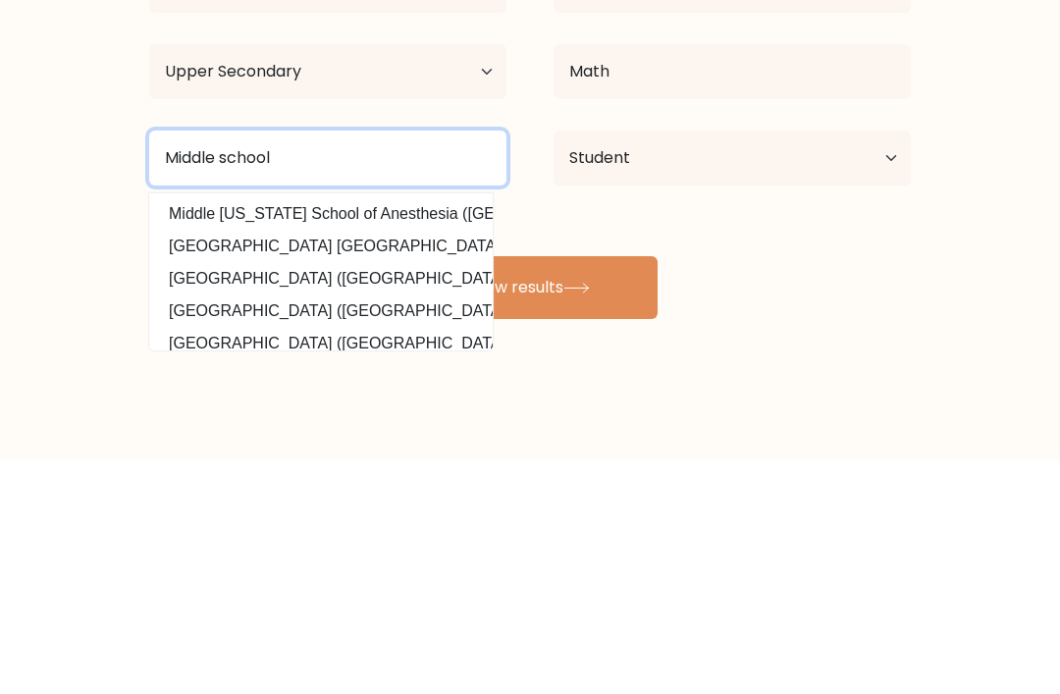
type input "Middle school"
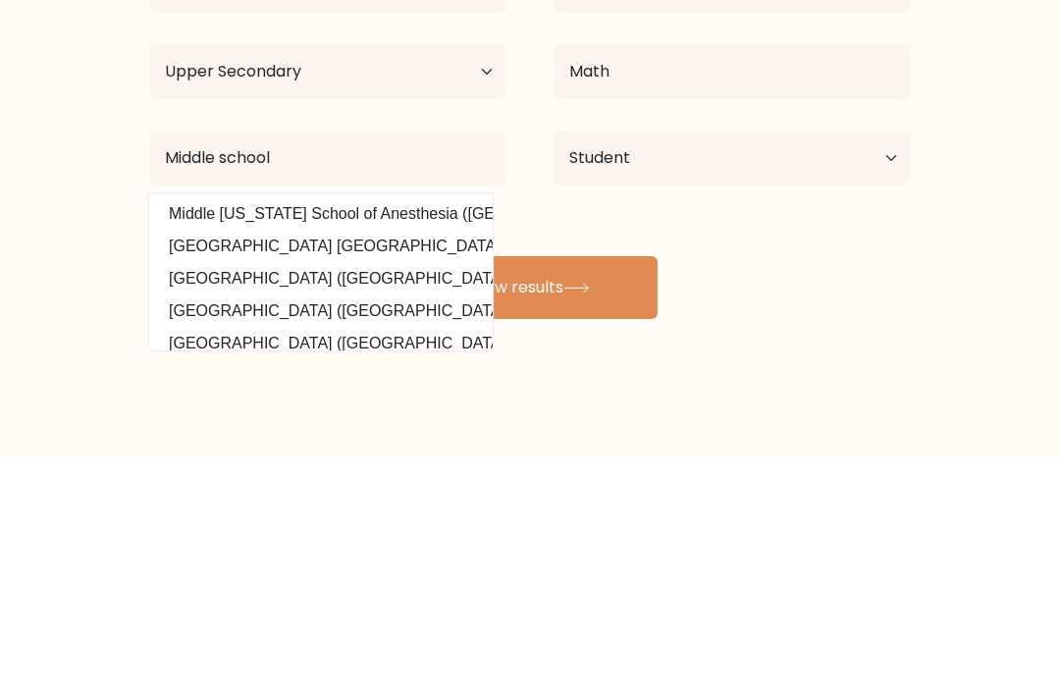
click at [621, 491] on button "View results" at bounding box center [530, 522] width 255 height 63
